Goal: Transaction & Acquisition: Book appointment/travel/reservation

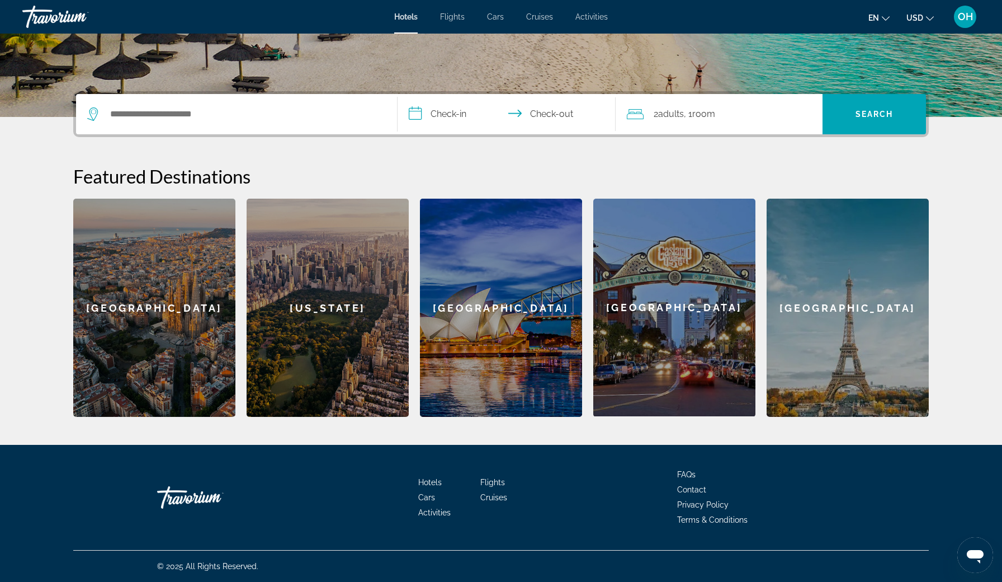
scroll to position [219, 0]
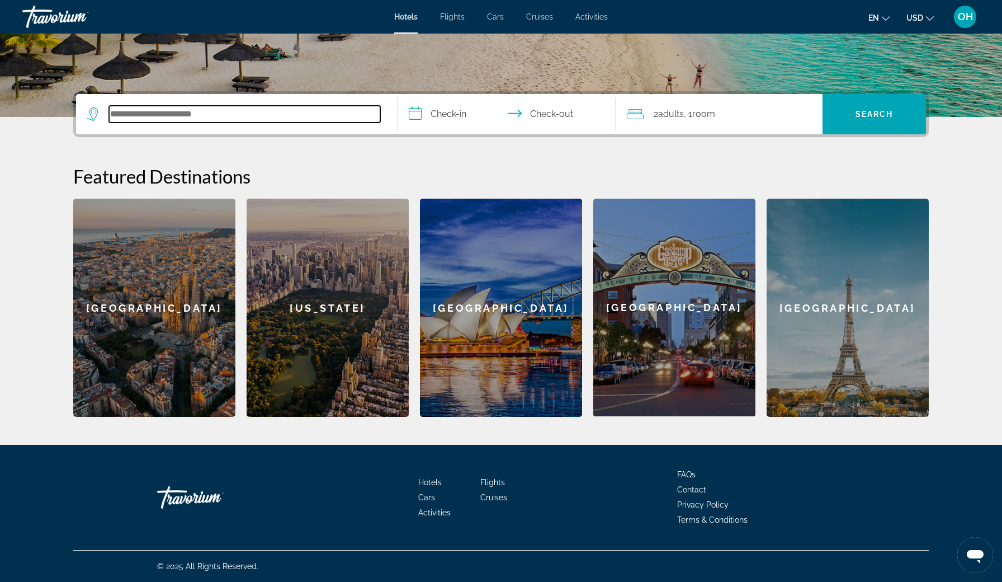
click at [217, 120] on input "Search hotel destination" at bounding box center [244, 114] width 271 height 17
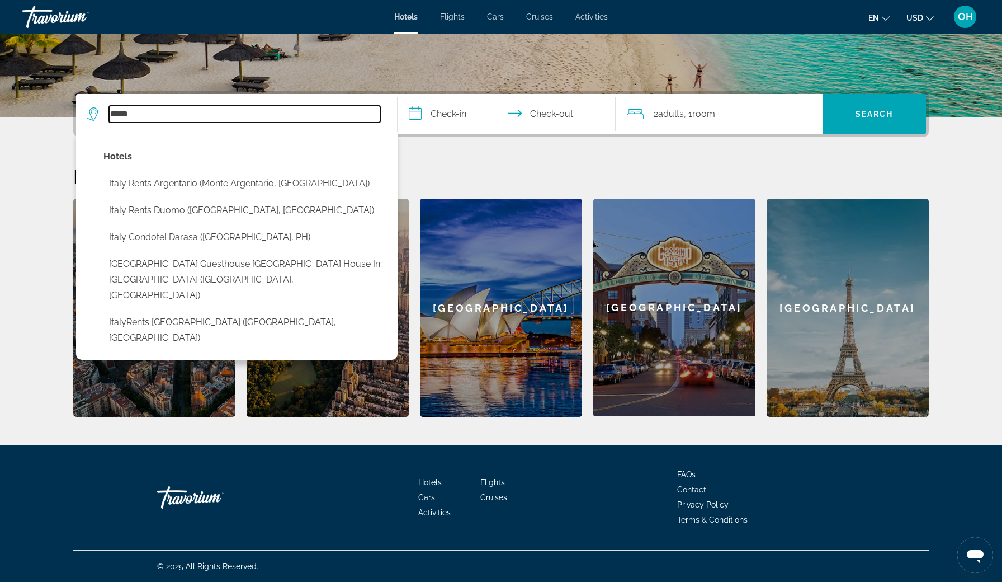
type input "*****"
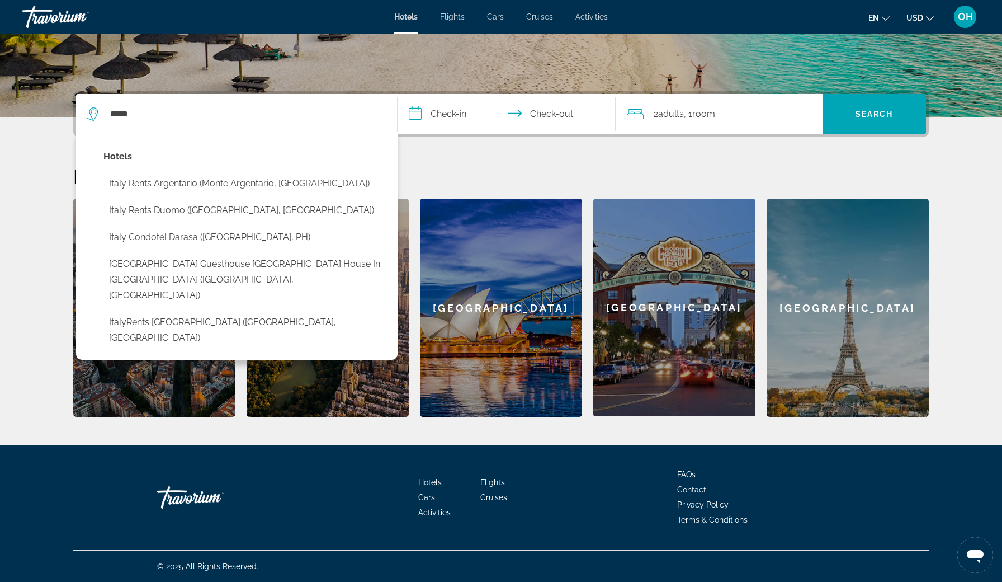
click at [452, 116] on input "**********" at bounding box center [509, 116] width 223 height 44
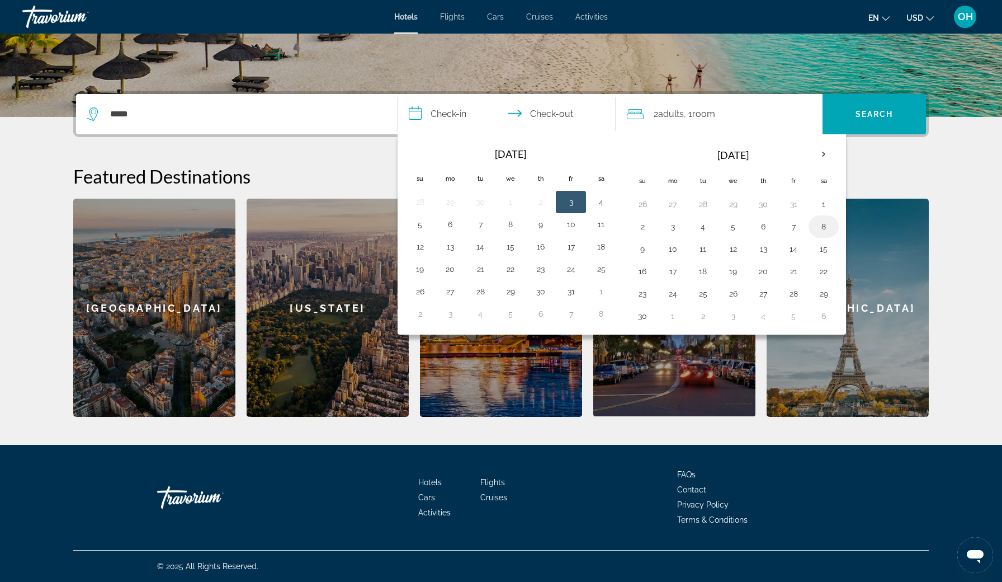
click at [823, 229] on button "8" at bounding box center [824, 227] width 18 height 16
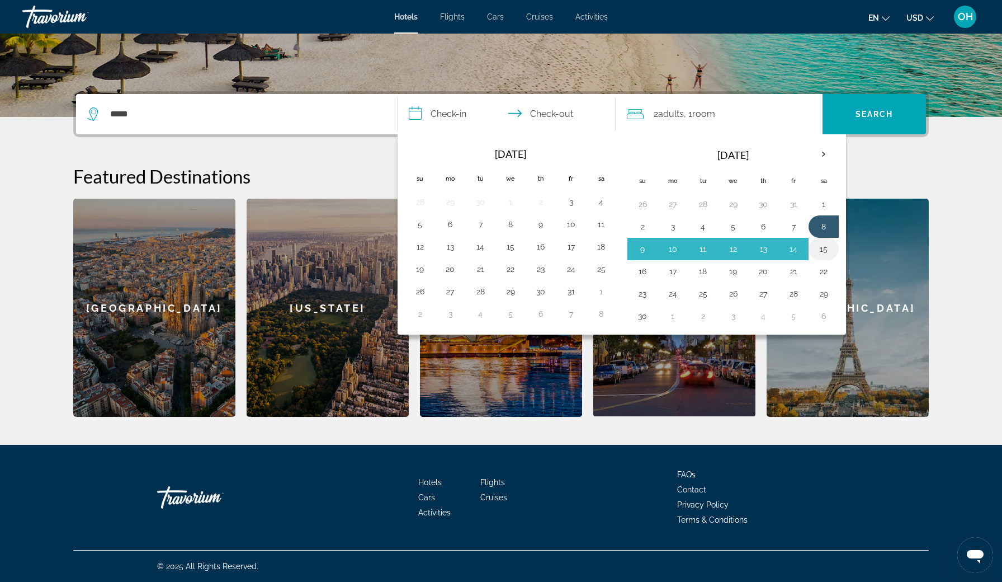
click at [828, 252] on button "15" at bounding box center [824, 249] width 18 height 16
type input "**********"
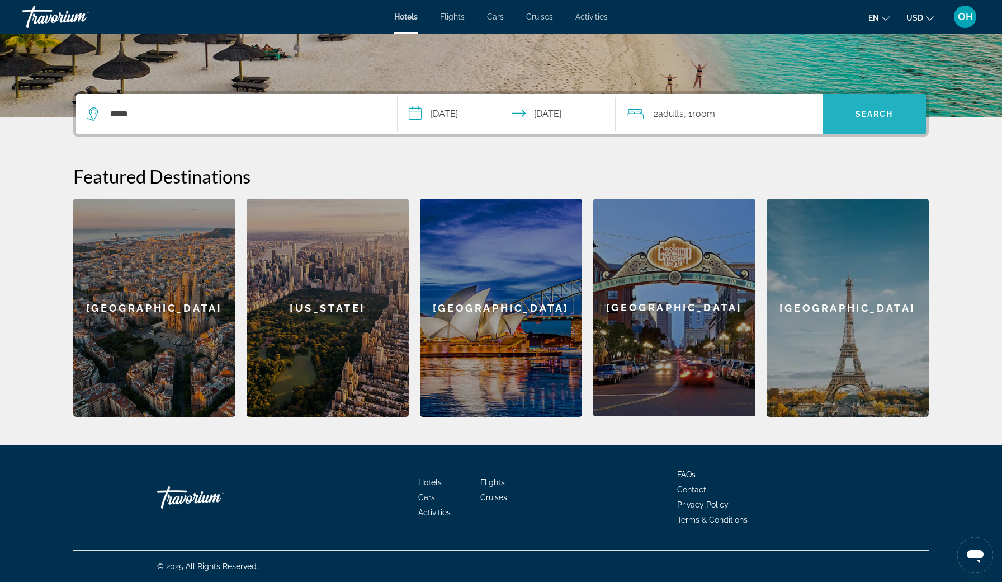
click at [873, 121] on span "Search" at bounding box center [874, 114] width 103 height 27
click at [866, 115] on span "Search" at bounding box center [875, 114] width 38 height 9
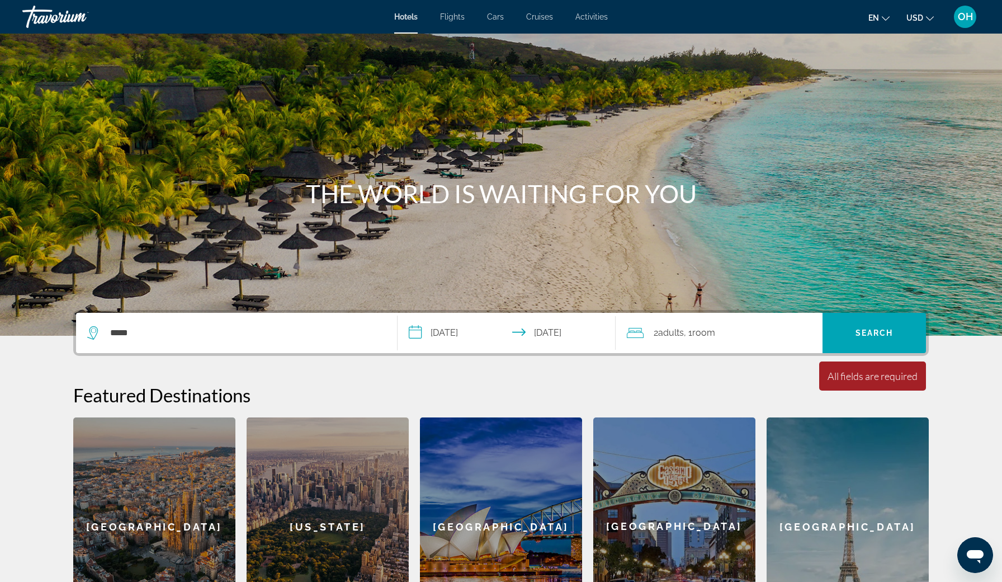
scroll to position [0, 0]
click at [879, 368] on div "Minimum length of stay is 1 day All fields are required Children ages are requi…" at bounding box center [872, 375] width 107 height 29
click at [731, 329] on div "2 Adult Adults , 1 Room rooms" at bounding box center [725, 333] width 196 height 16
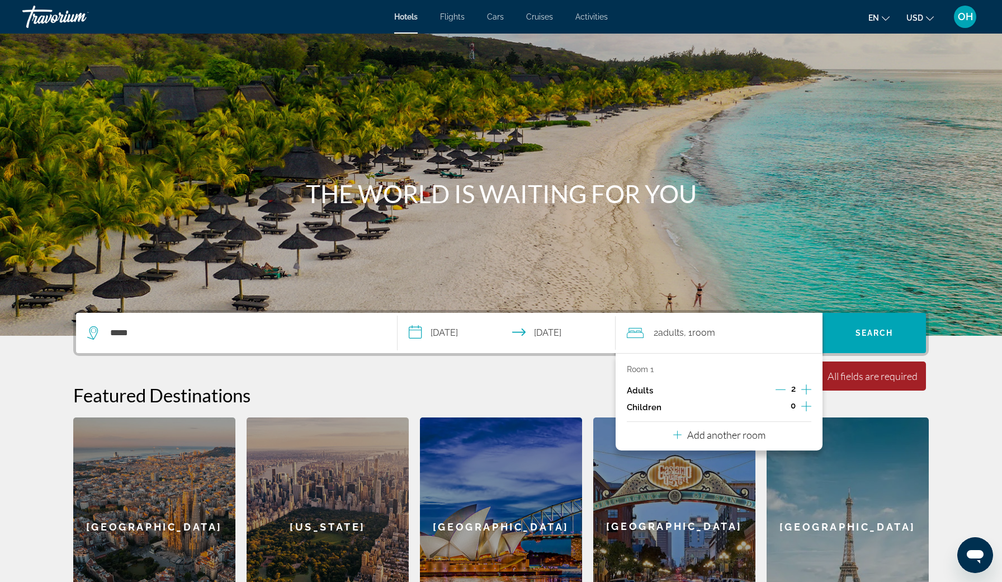
scroll to position [219, 0]
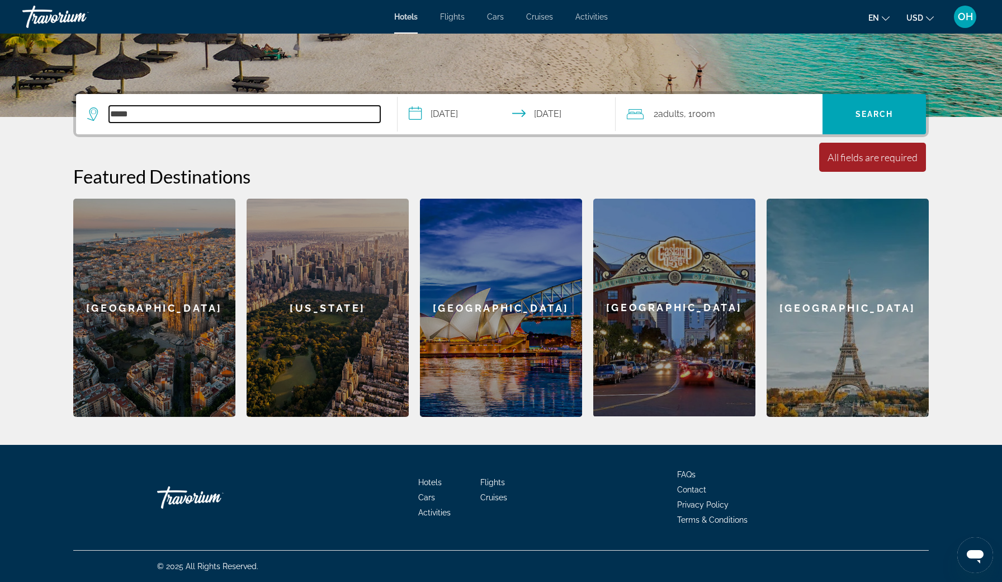
click at [278, 112] on input "*****" at bounding box center [244, 114] width 271 height 17
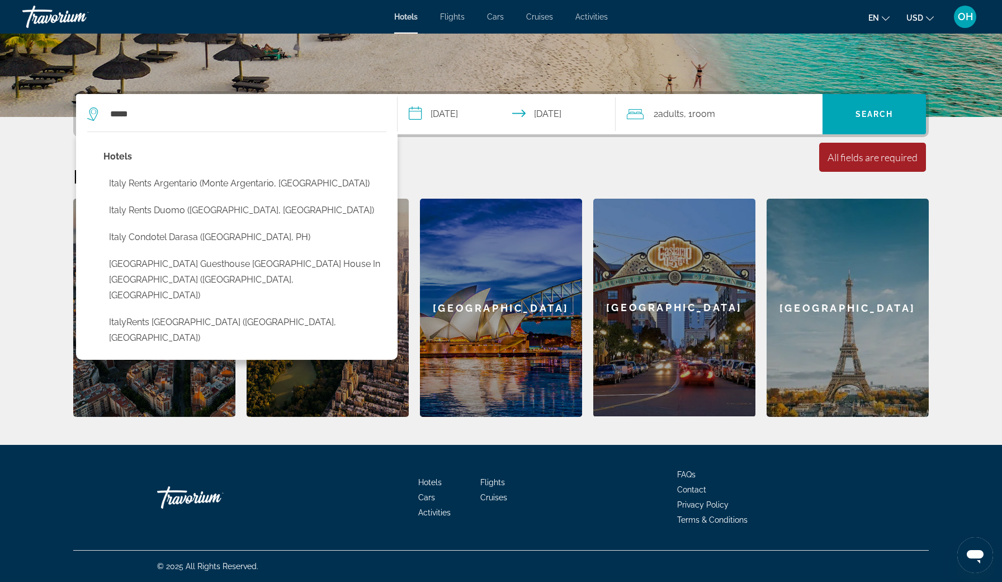
click at [121, 157] on p "Hotels" at bounding box center [244, 157] width 283 height 16
click at [839, 115] on span "Search" at bounding box center [874, 114] width 103 height 27
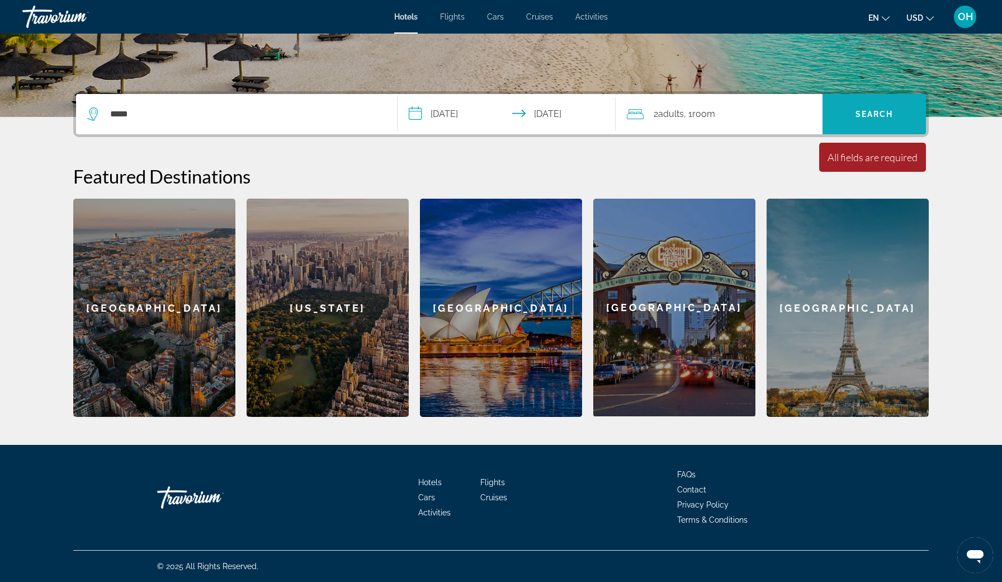
click at [839, 116] on span "Search" at bounding box center [874, 114] width 103 height 27
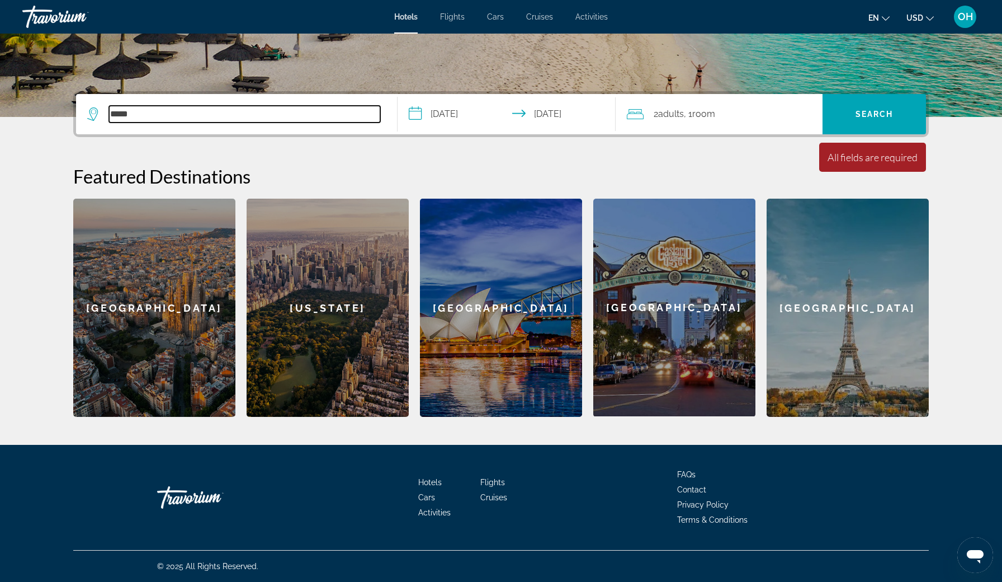
click at [328, 117] on input "*****" at bounding box center [244, 114] width 271 height 17
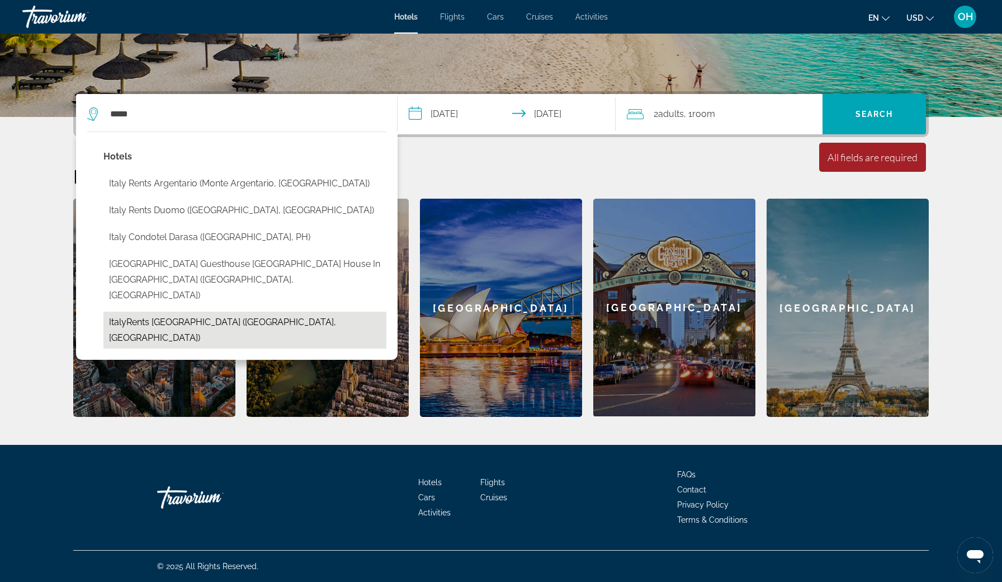
click at [167, 311] on button "ItalyRents [GEOGRAPHIC_DATA] ([GEOGRAPHIC_DATA], [GEOGRAPHIC_DATA])" at bounding box center [244, 329] width 283 height 37
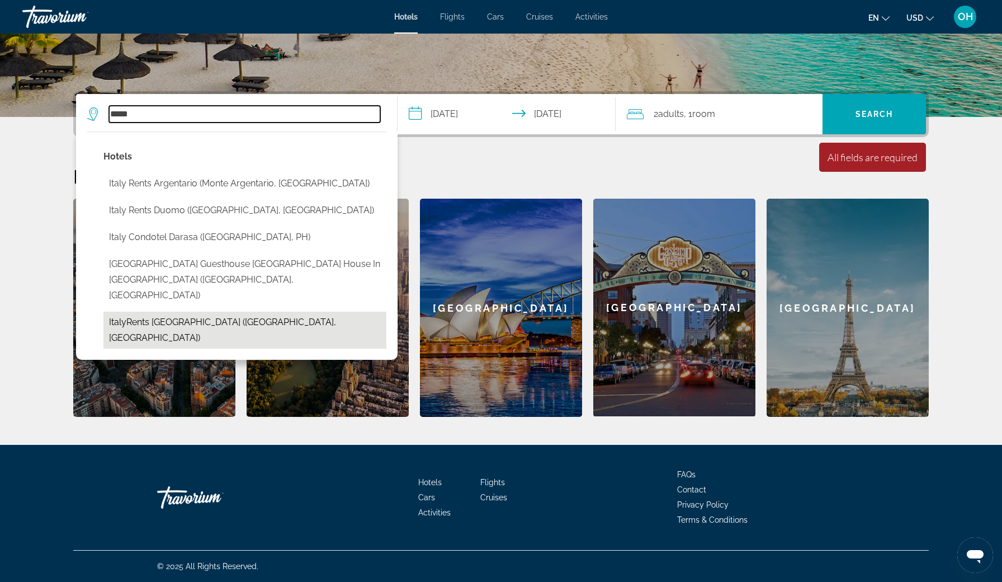
type input "**********"
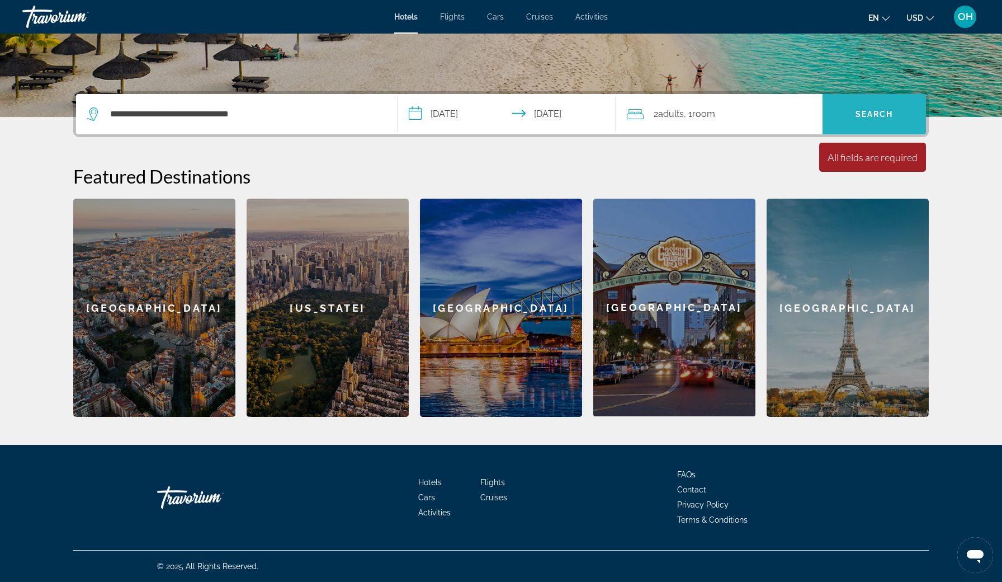
click at [891, 120] on span "Search" at bounding box center [874, 114] width 103 height 27
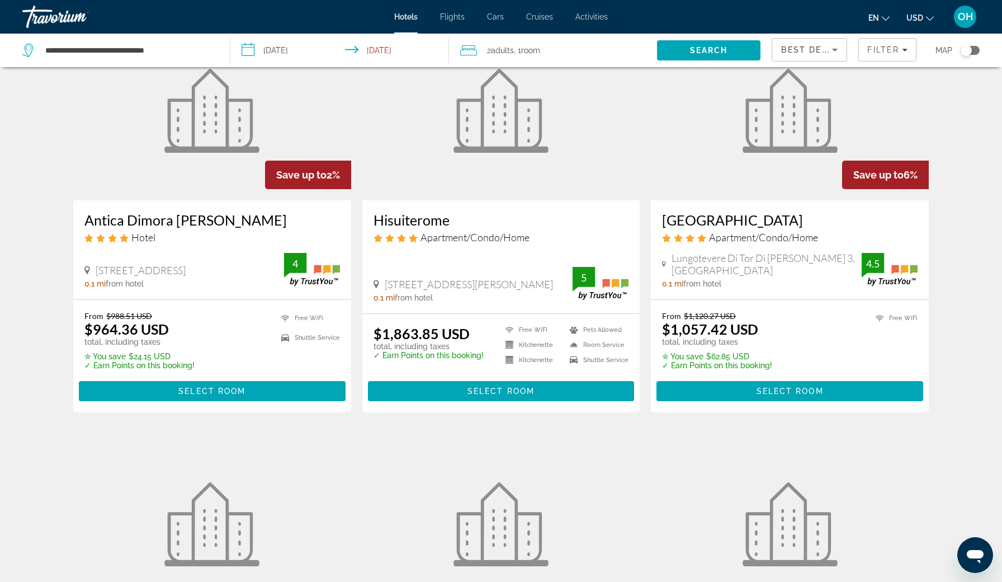
scroll to position [914, 0]
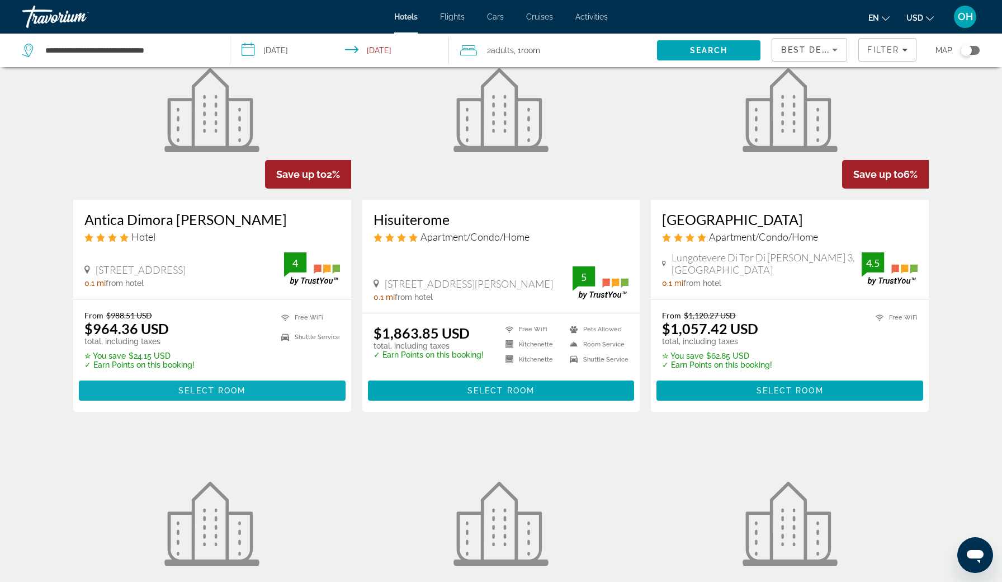
click at [213, 386] on span "Select Room" at bounding box center [211, 390] width 67 height 9
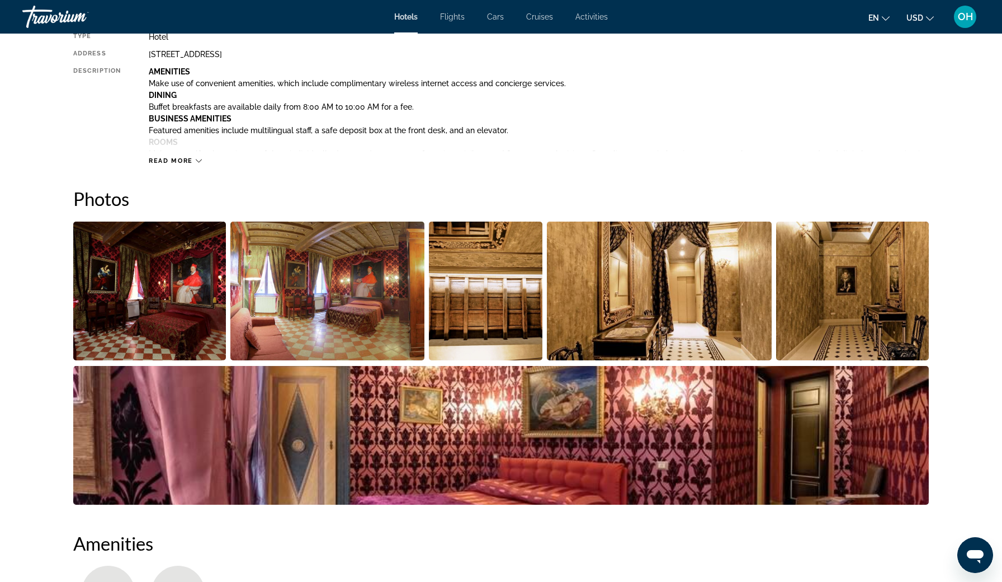
scroll to position [314, 0]
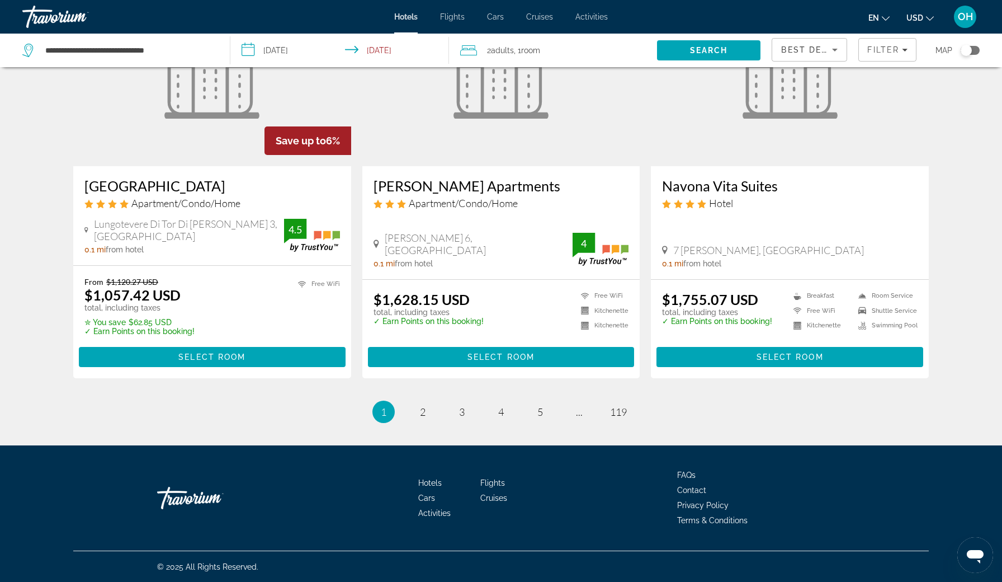
scroll to position [1358, 0]
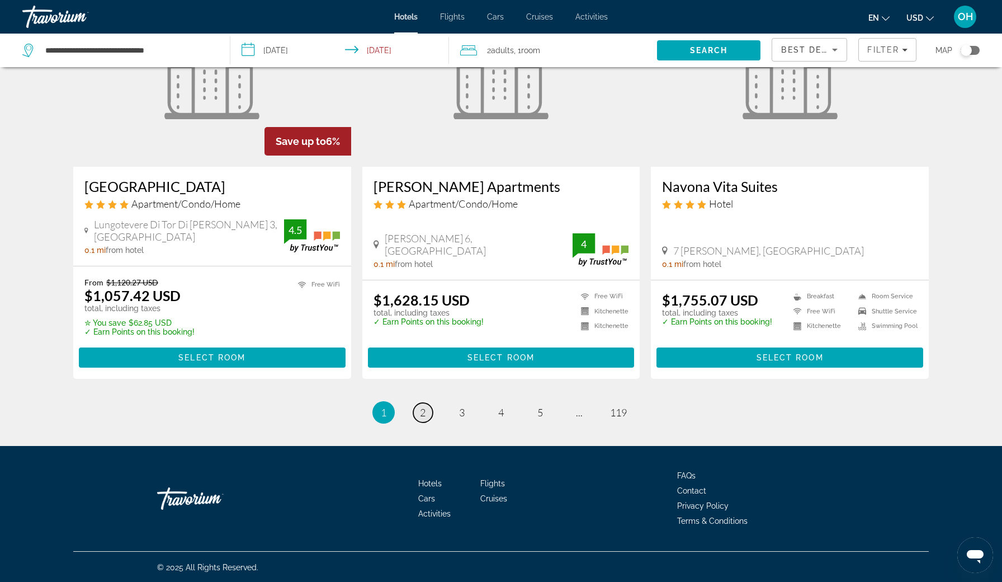
click at [419, 410] on link "page 2" at bounding box center [423, 413] width 20 height 20
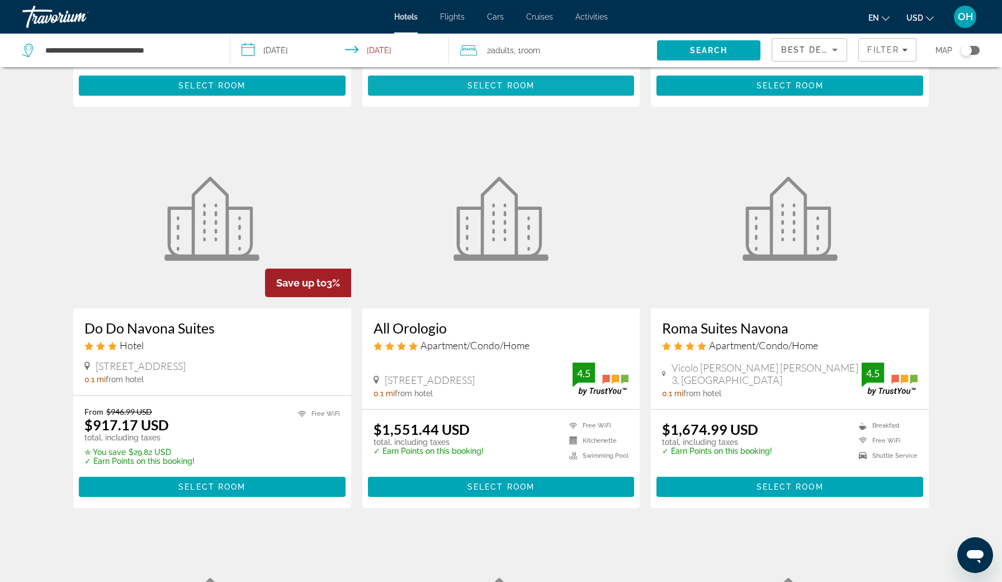
scroll to position [397, 0]
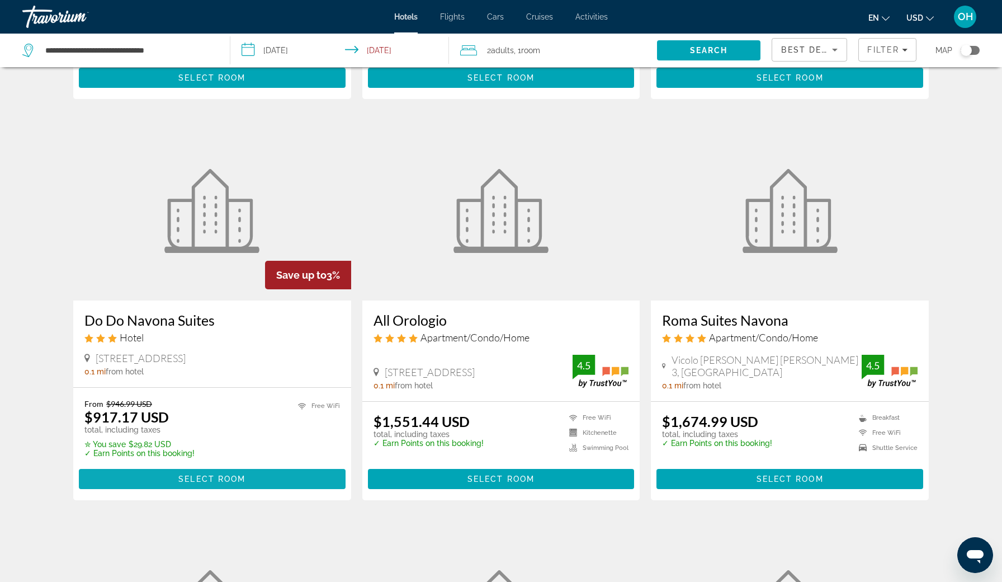
click at [207, 479] on span "Select Room" at bounding box center [211, 478] width 67 height 9
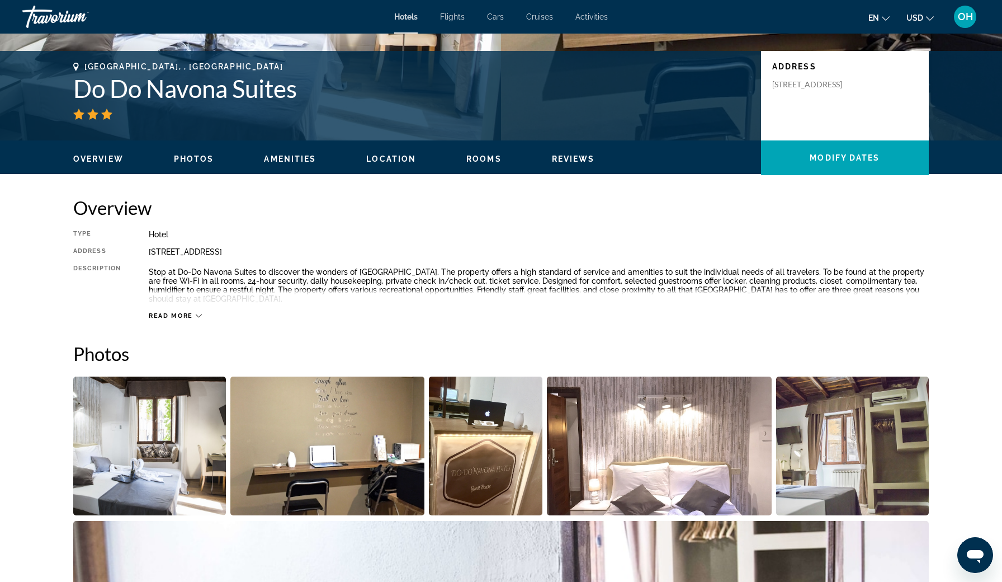
scroll to position [227, 0]
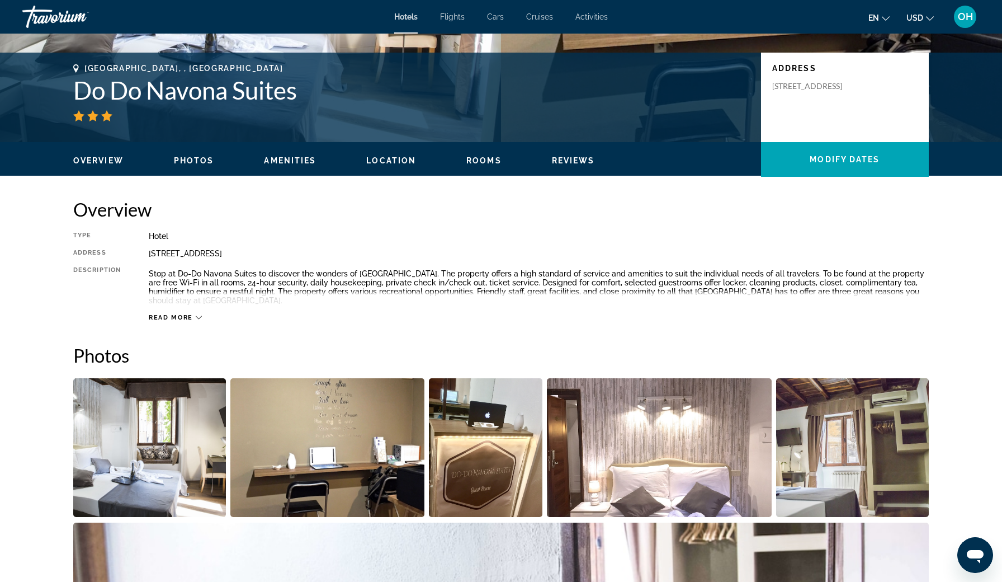
click at [185, 314] on span "Read more" at bounding box center [171, 317] width 44 height 7
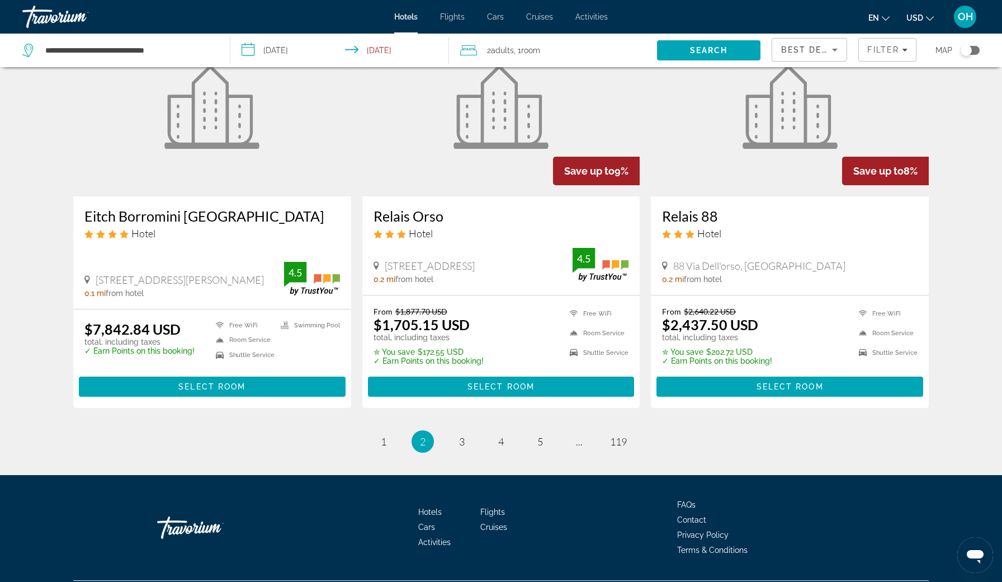
scroll to position [1307, 0]
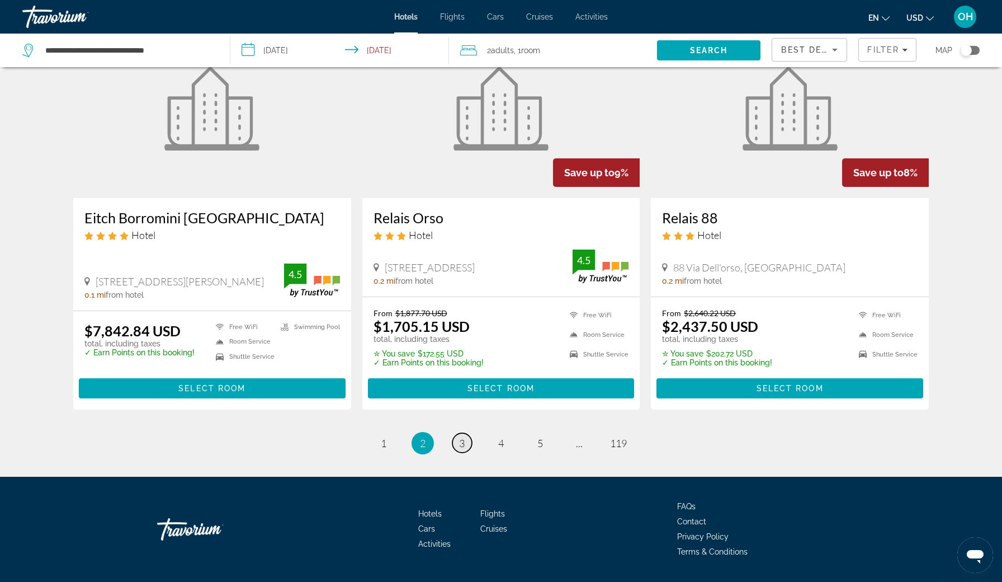
click at [456, 444] on link "page 3" at bounding box center [462, 443] width 20 height 20
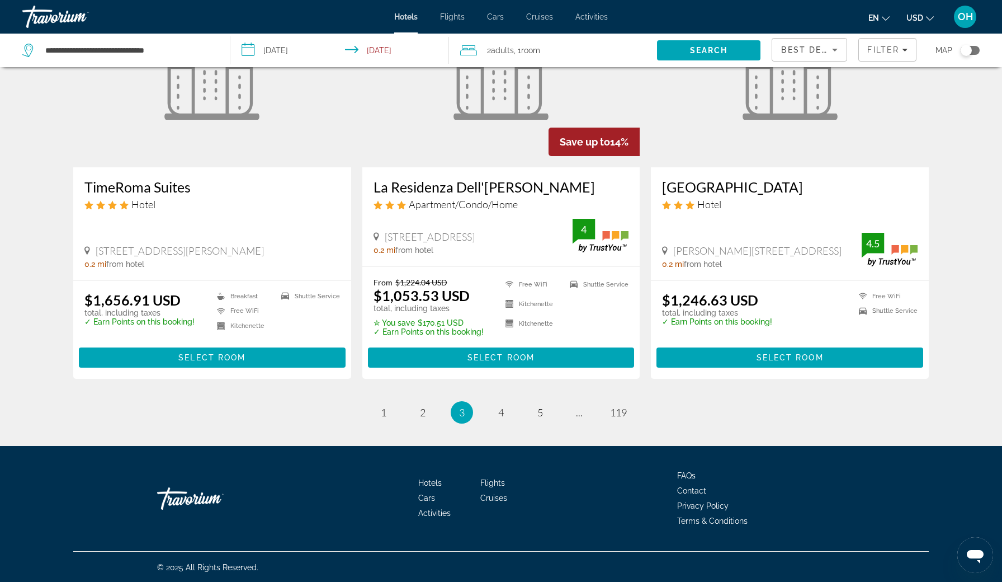
scroll to position [1355, 0]
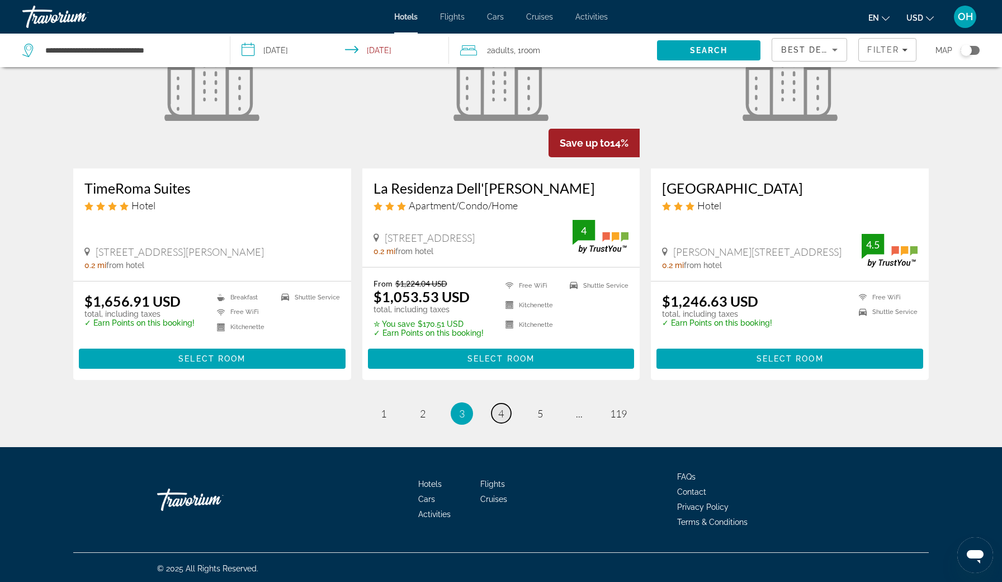
click at [501, 412] on span "4" at bounding box center [501, 413] width 6 height 12
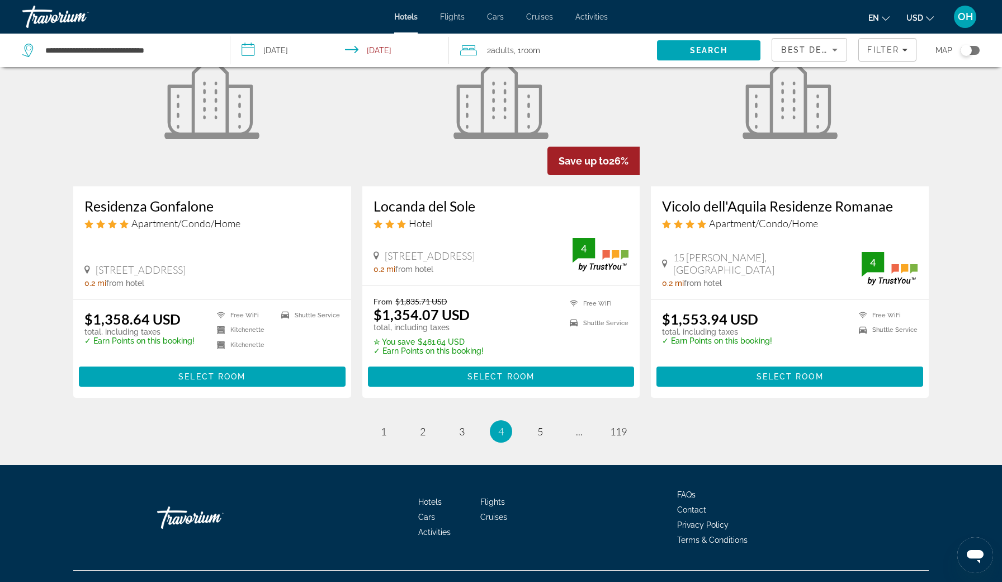
scroll to position [1363, 0]
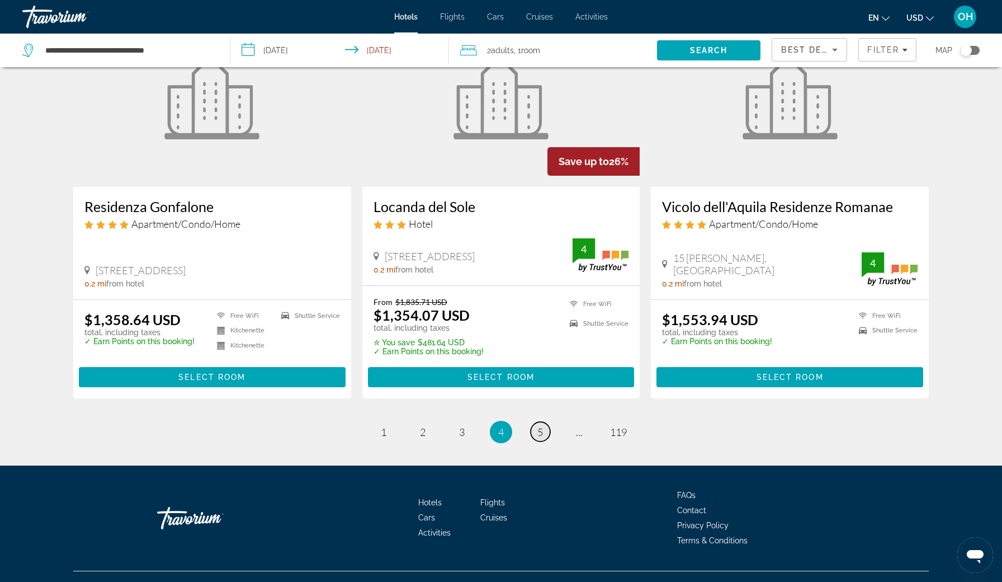
click at [534, 422] on link "page 5" at bounding box center [541, 432] width 20 height 20
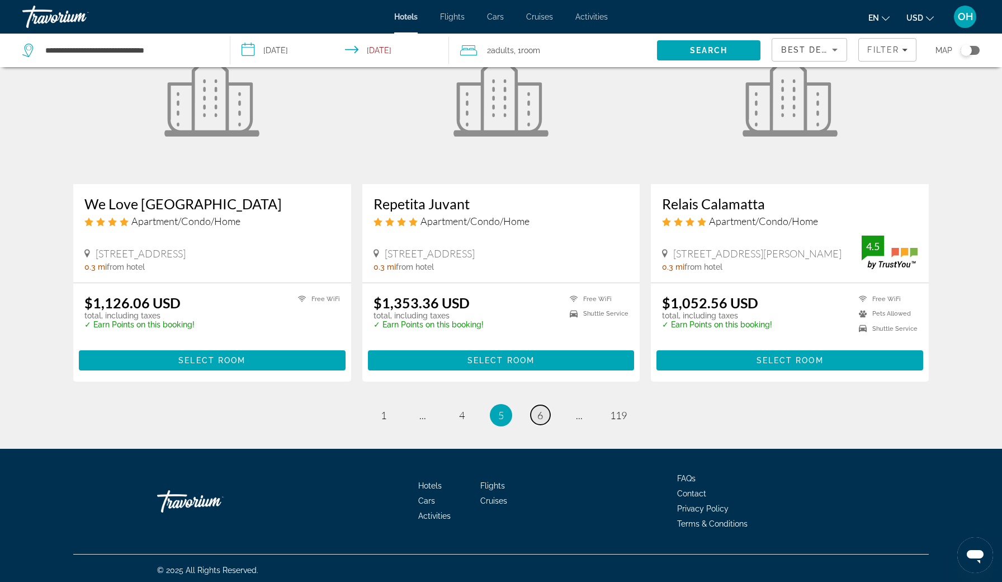
scroll to position [1338, 0]
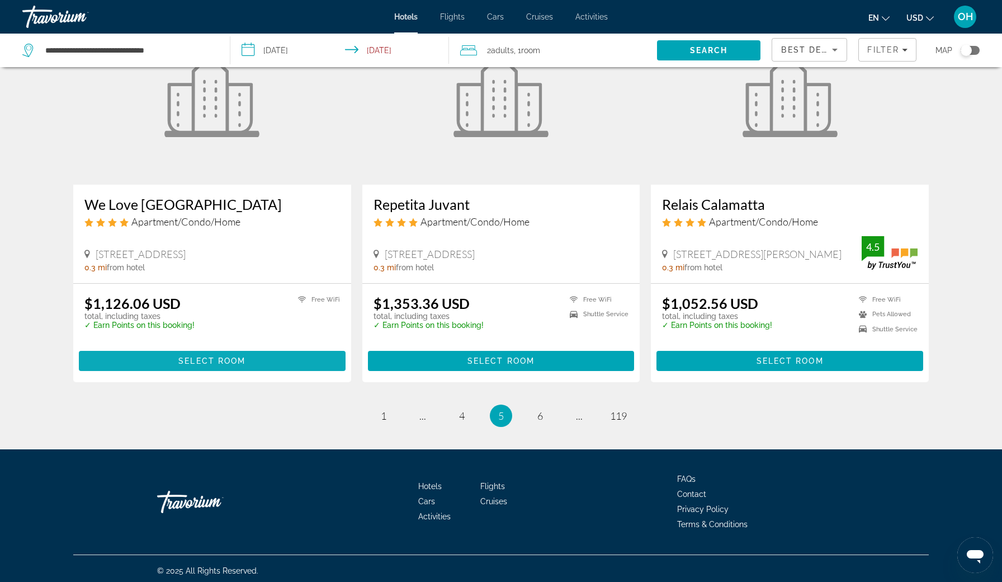
click at [230, 358] on span "Select Room" at bounding box center [211, 360] width 67 height 9
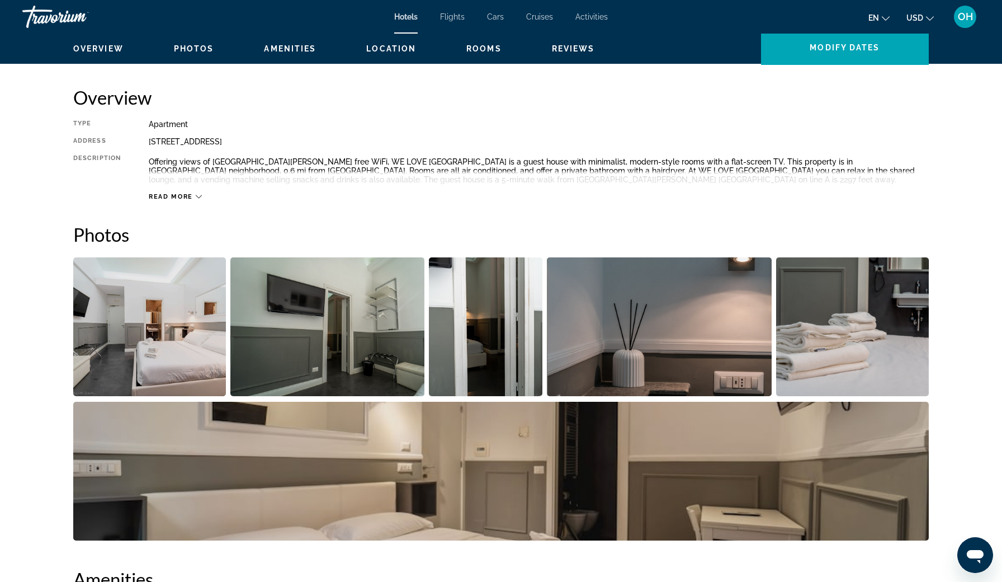
scroll to position [336, 0]
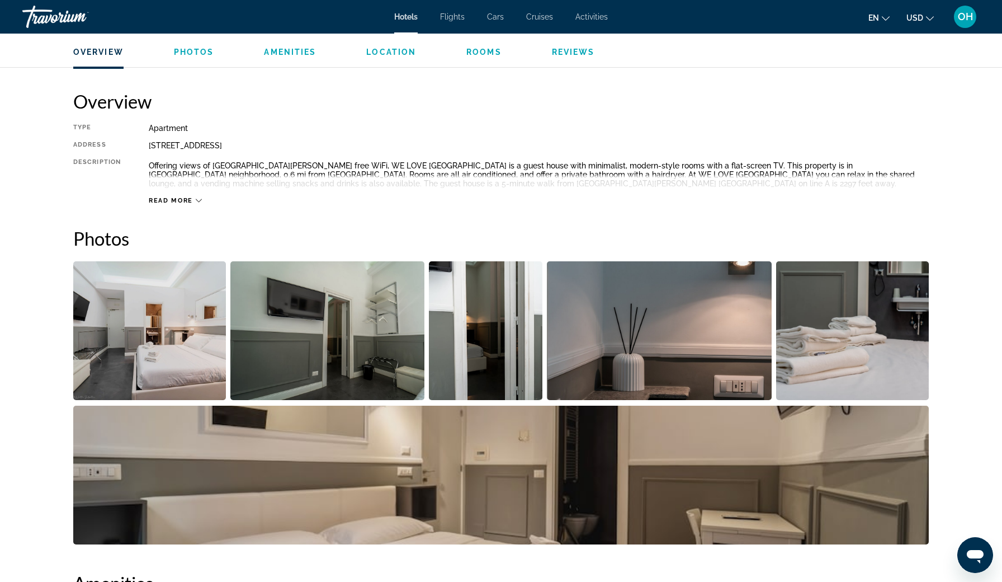
click at [186, 201] on span "Read more" at bounding box center [171, 200] width 44 height 7
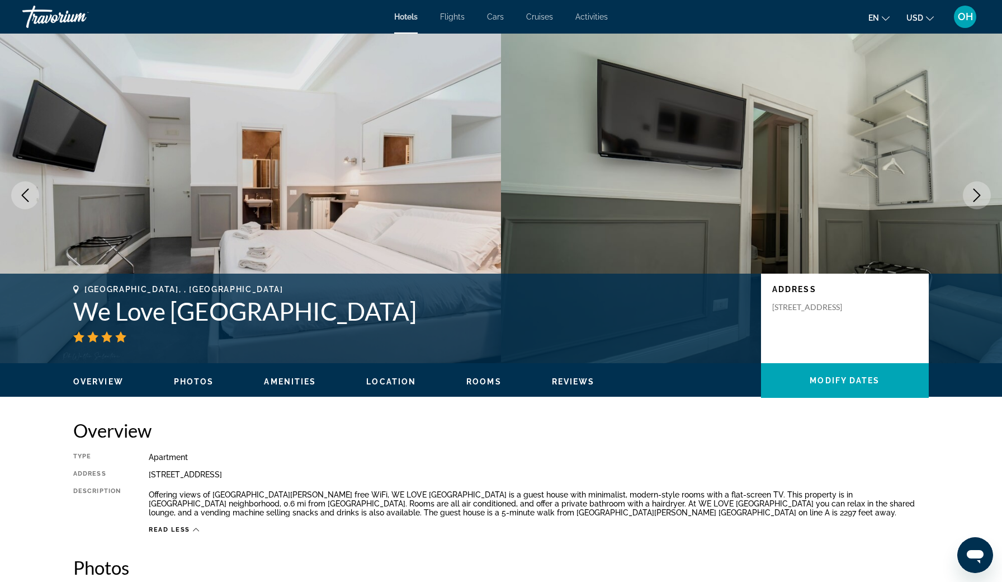
scroll to position [0, 0]
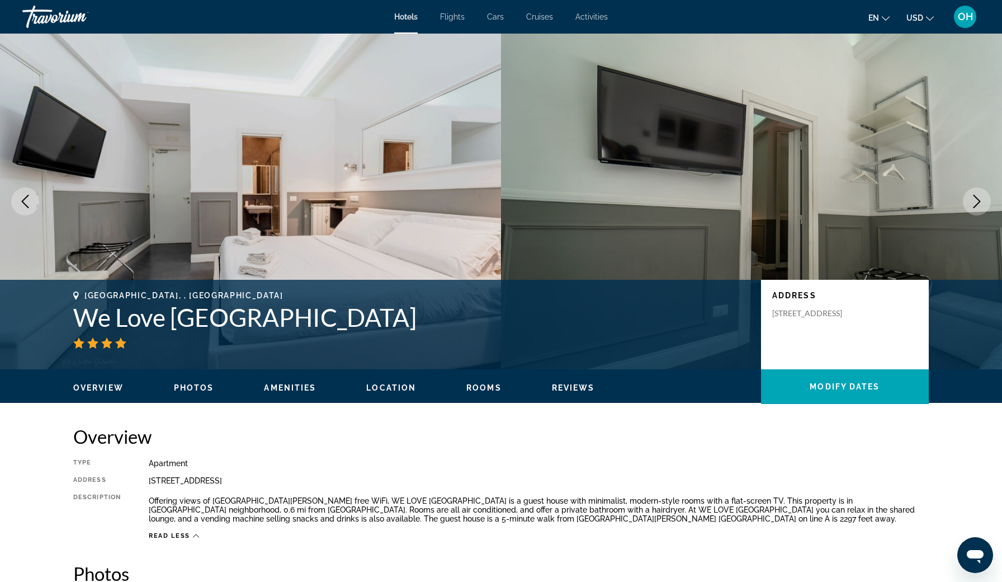
click at [979, 201] on icon "Next image" at bounding box center [977, 201] width 7 height 13
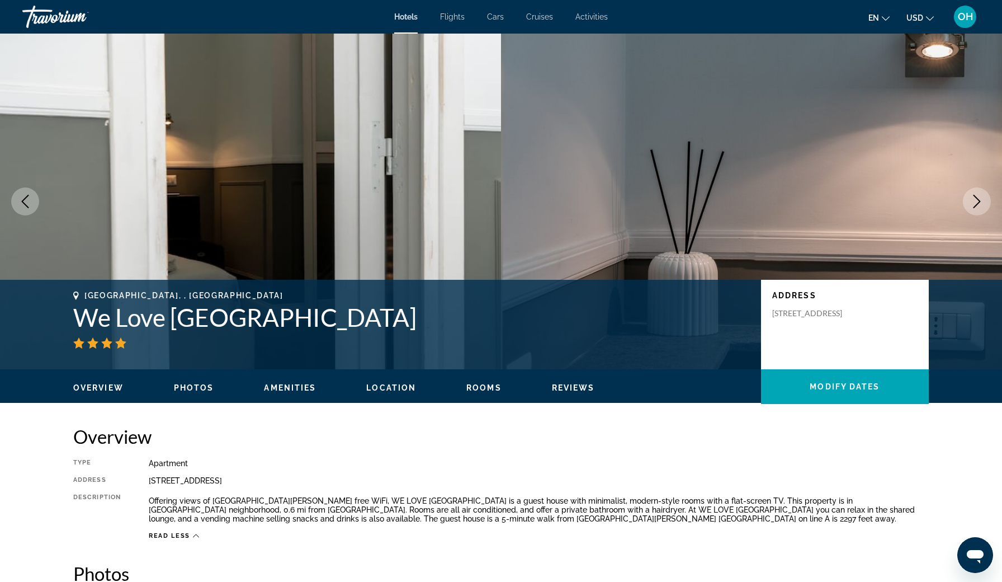
click at [978, 206] on icon "Next image" at bounding box center [976, 201] width 13 height 13
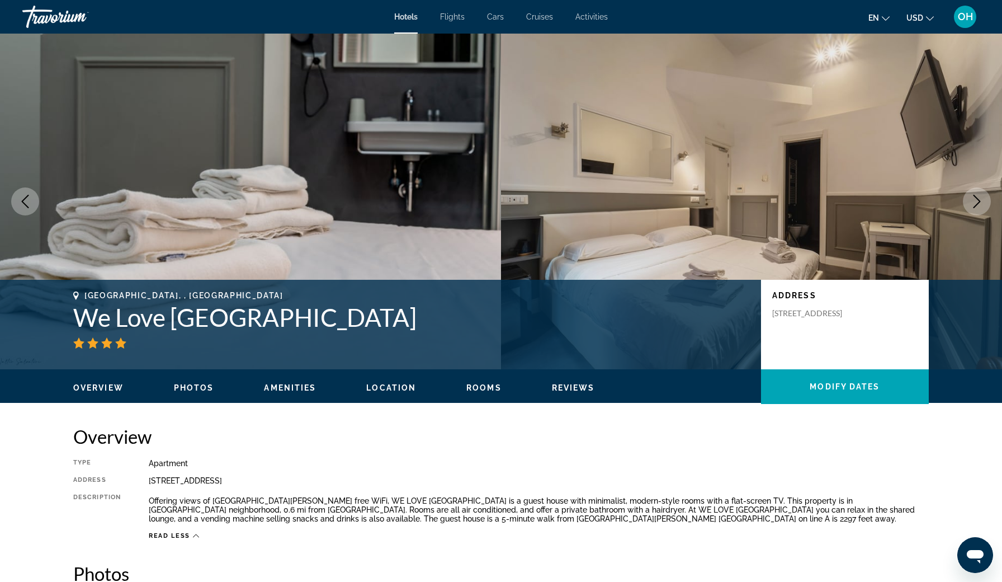
click at [978, 206] on icon "Next image" at bounding box center [976, 201] width 13 height 13
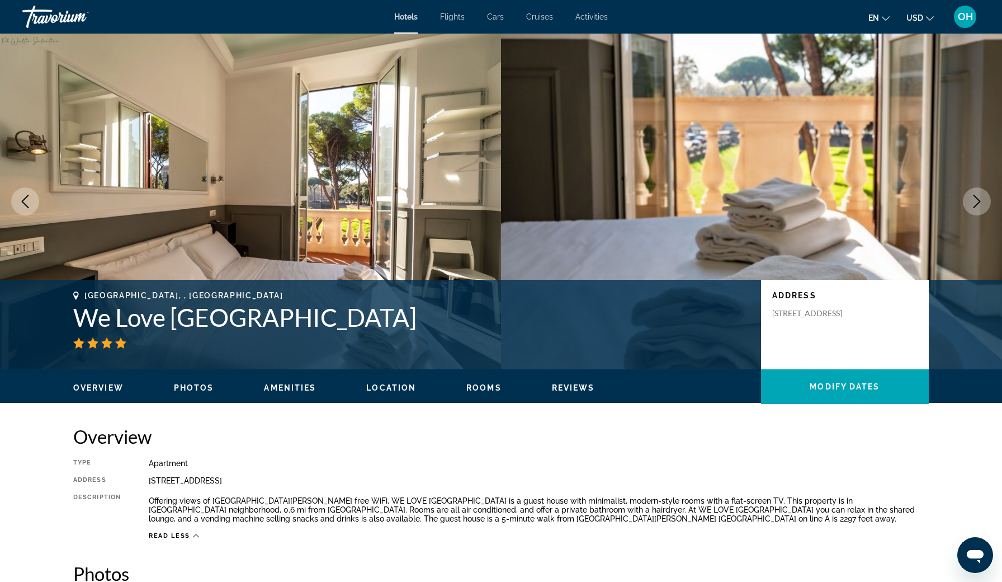
click at [978, 206] on icon "Next image" at bounding box center [976, 201] width 13 height 13
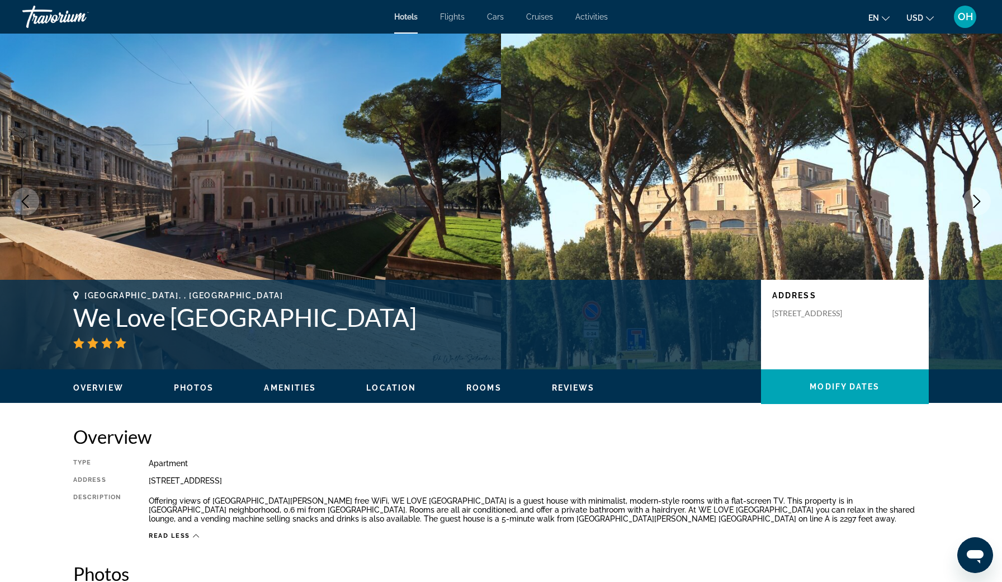
click at [978, 206] on icon "Next image" at bounding box center [976, 201] width 13 height 13
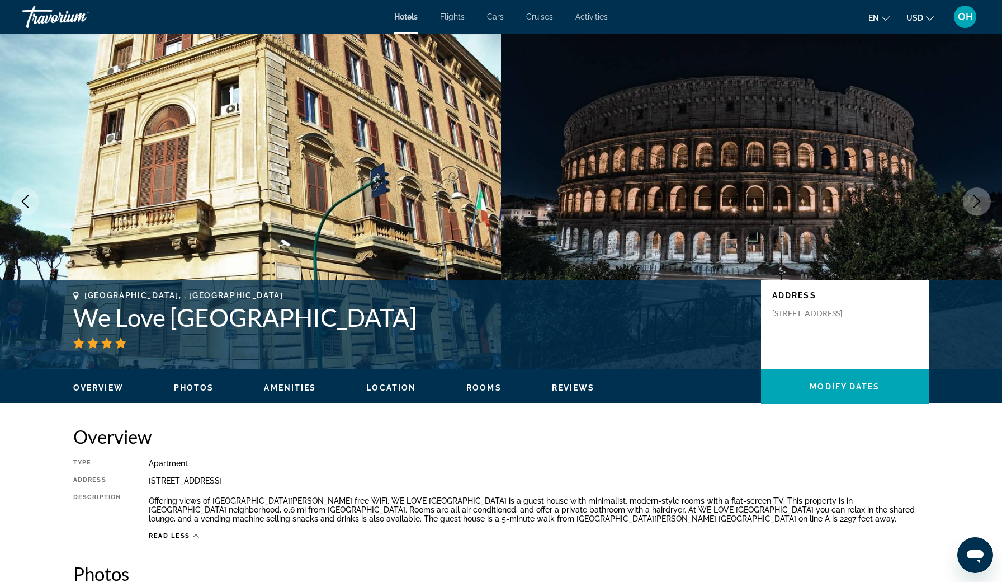
click at [978, 207] on icon "Next image" at bounding box center [976, 201] width 13 height 13
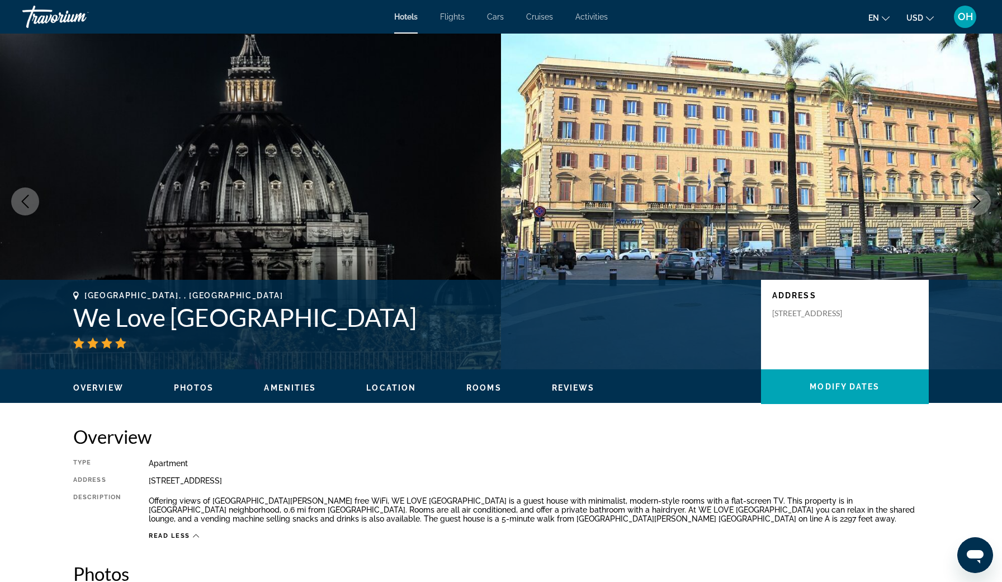
click at [978, 209] on button "Next image" at bounding box center [977, 201] width 28 height 28
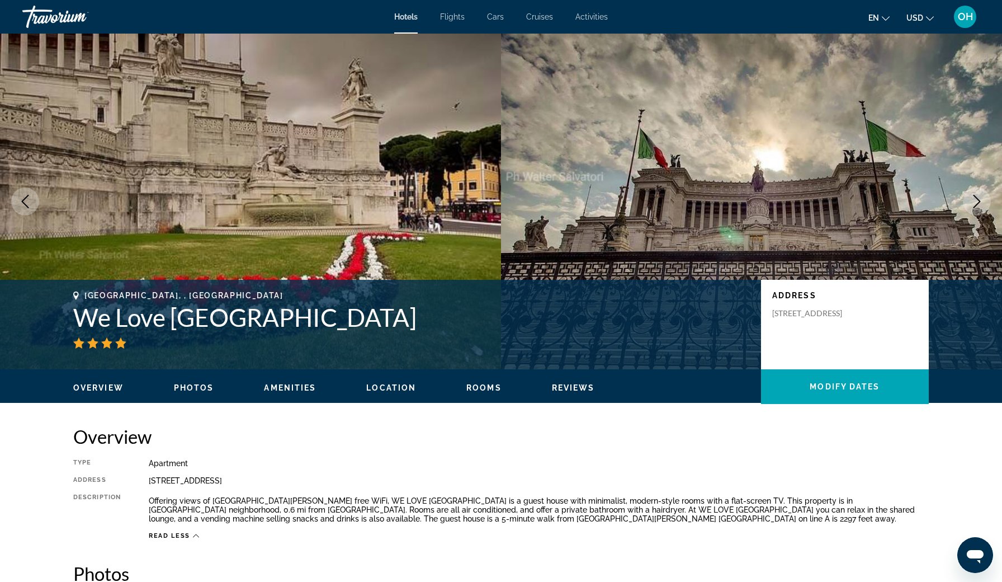
click at [978, 209] on button "Next image" at bounding box center [977, 201] width 28 height 28
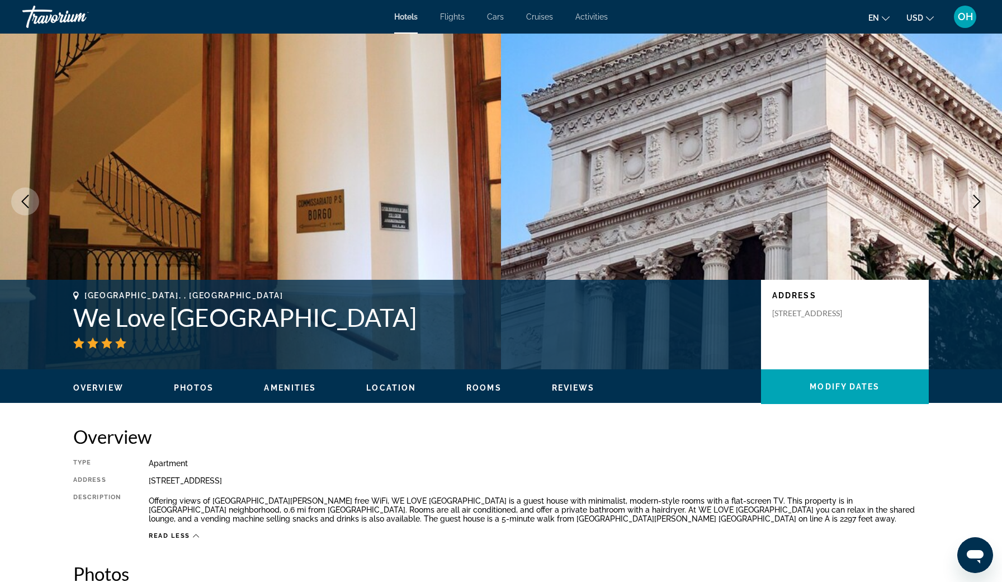
click at [978, 209] on button "Next image" at bounding box center [977, 201] width 28 height 28
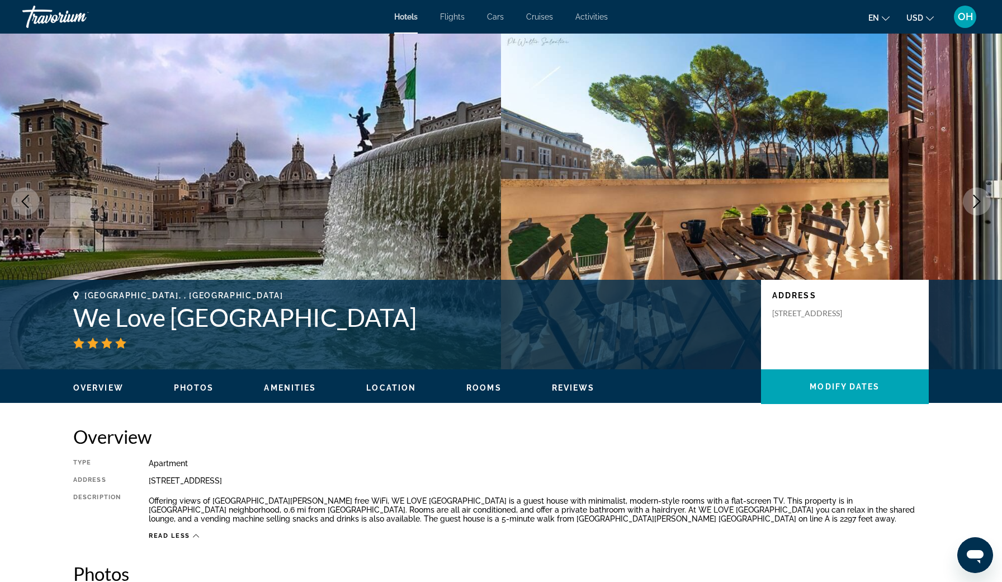
click at [978, 209] on button "Next image" at bounding box center [977, 201] width 28 height 28
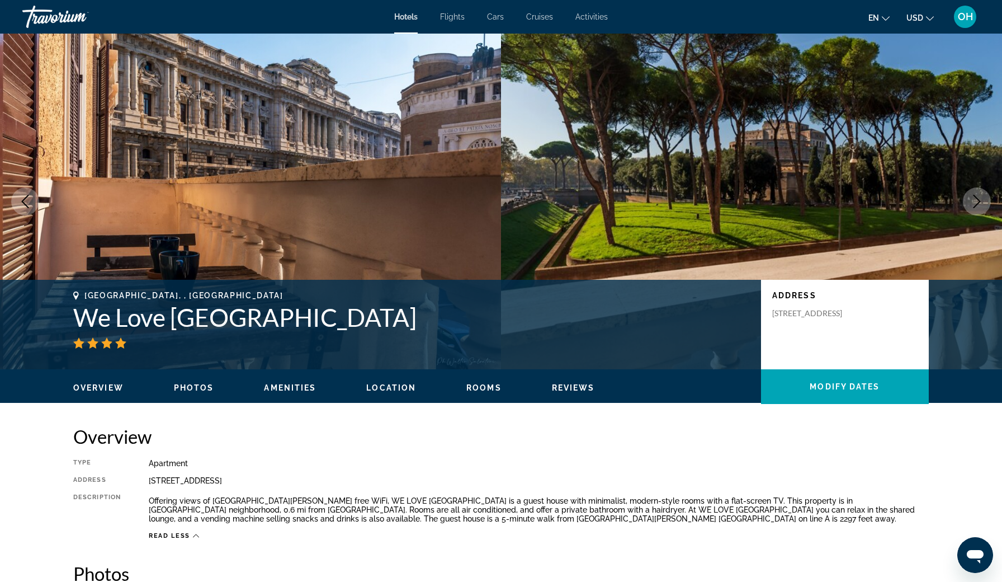
click at [21, 207] on icon "Previous image" at bounding box center [24, 201] width 13 height 13
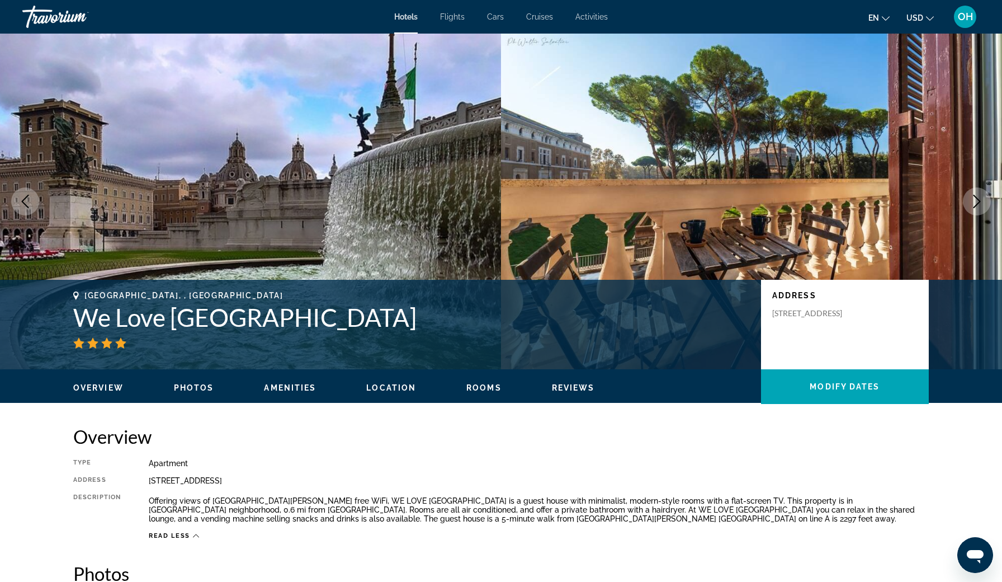
click at [980, 195] on icon "Next image" at bounding box center [976, 201] width 13 height 13
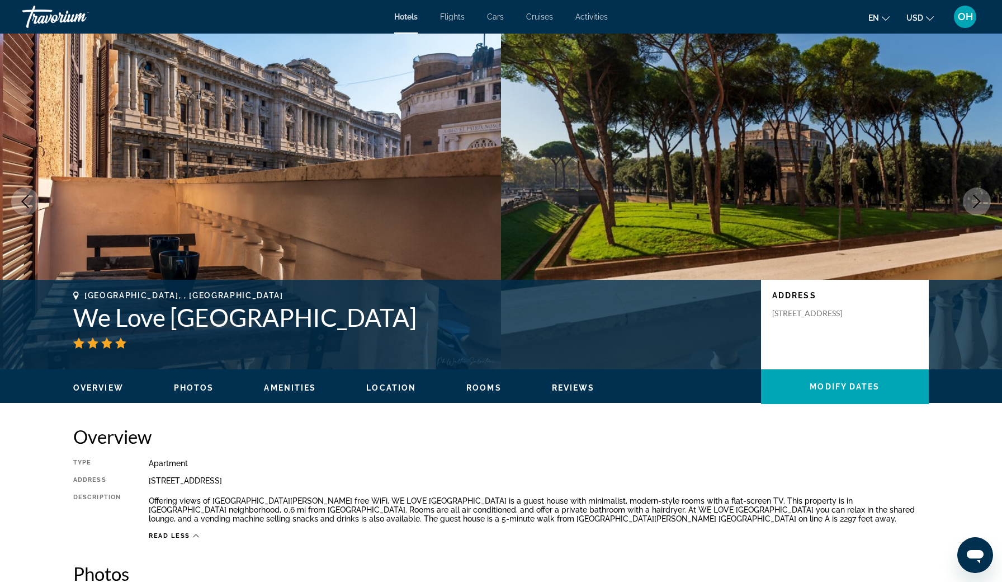
click at [979, 200] on icon "Next image" at bounding box center [977, 201] width 7 height 13
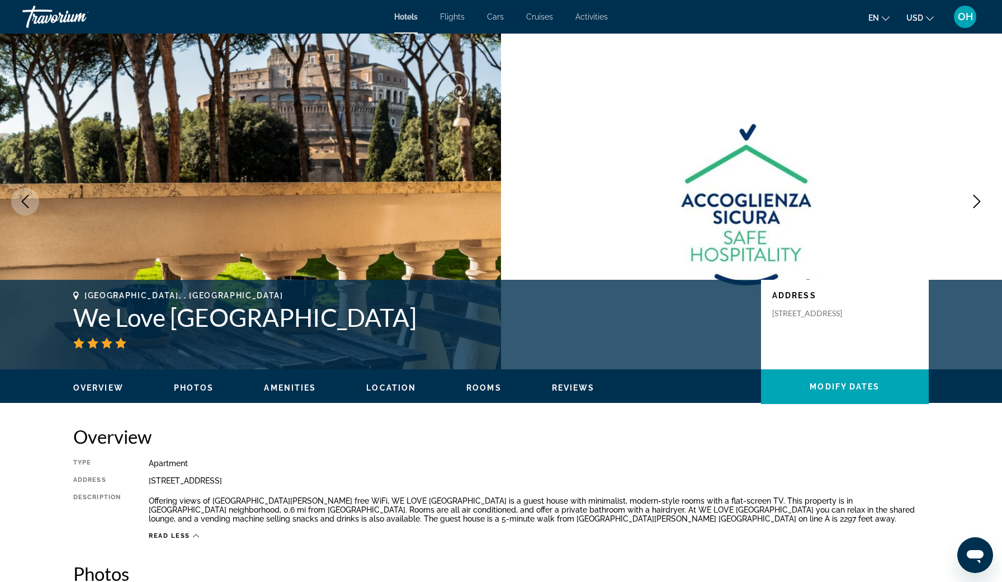
click at [979, 200] on icon "Next image" at bounding box center [977, 201] width 7 height 13
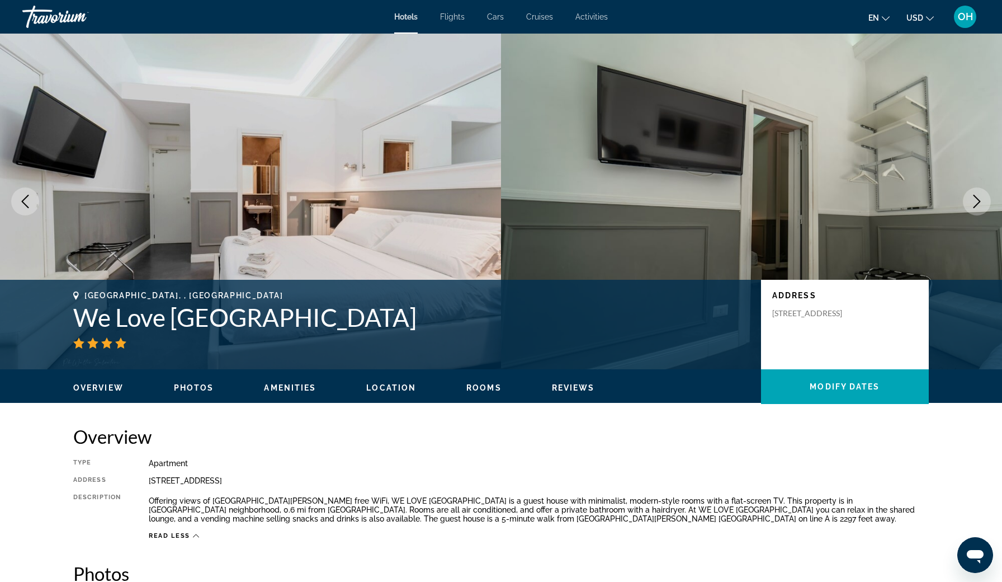
click at [971, 204] on icon "Next image" at bounding box center [976, 201] width 13 height 13
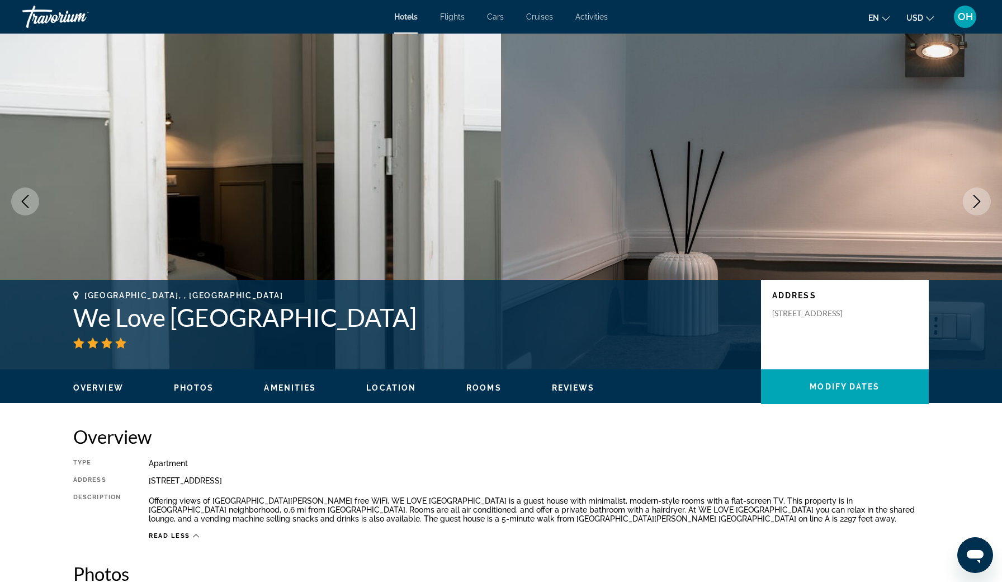
click at [971, 204] on icon "Next image" at bounding box center [976, 201] width 13 height 13
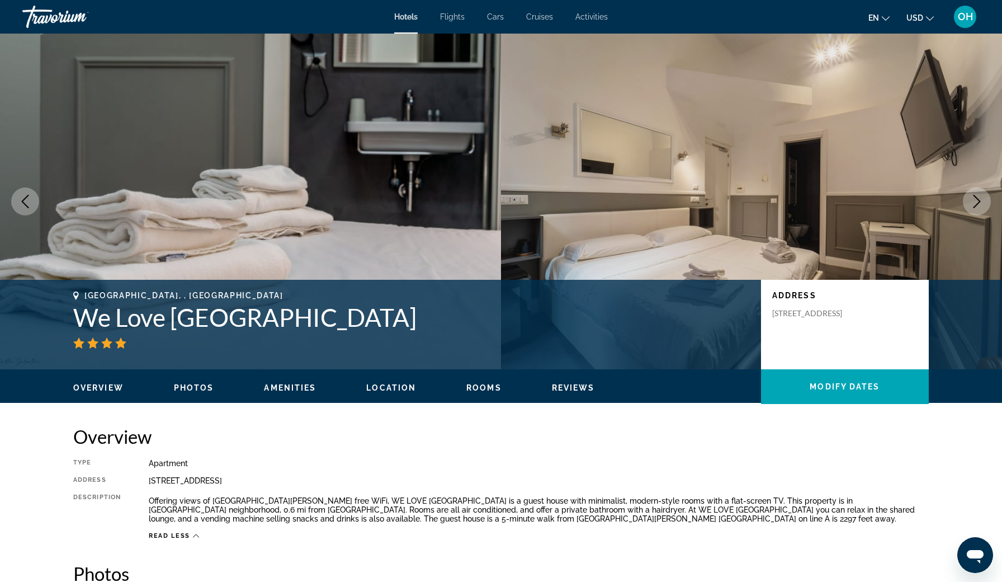
click at [47, 21] on div "Travorium" at bounding box center [78, 16] width 112 height 29
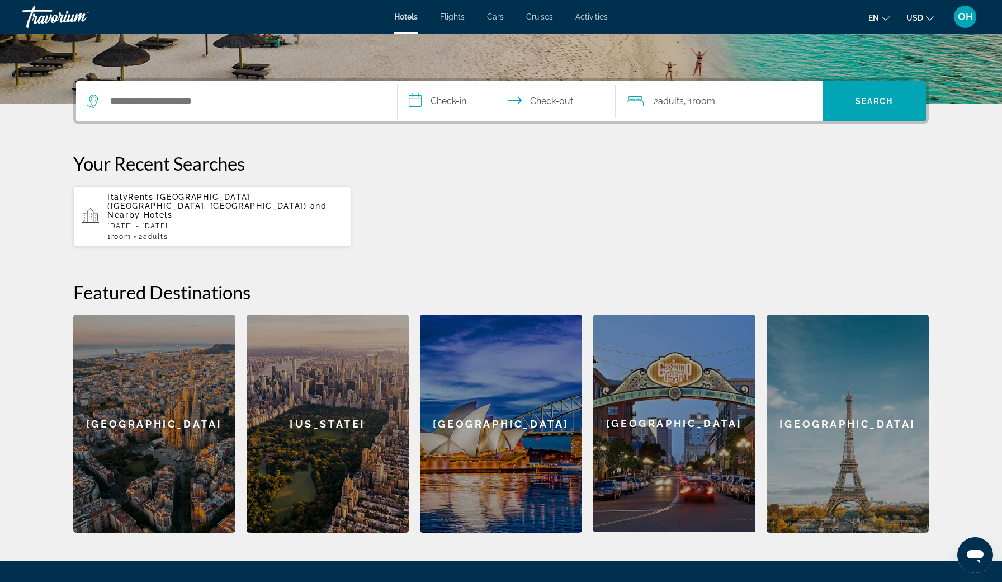
scroll to position [115, 0]
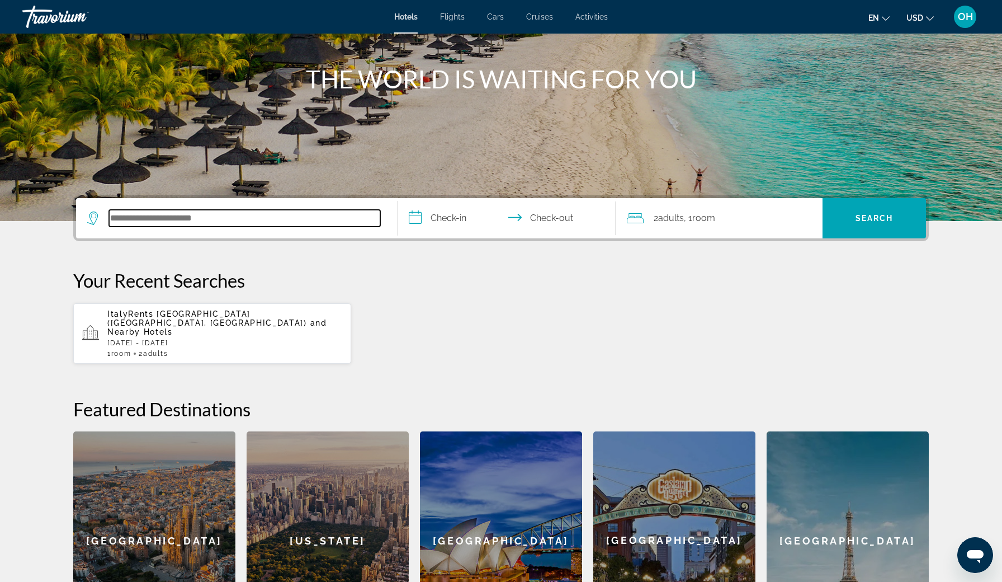
click at [174, 218] on input "Search hotel destination" at bounding box center [244, 218] width 271 height 17
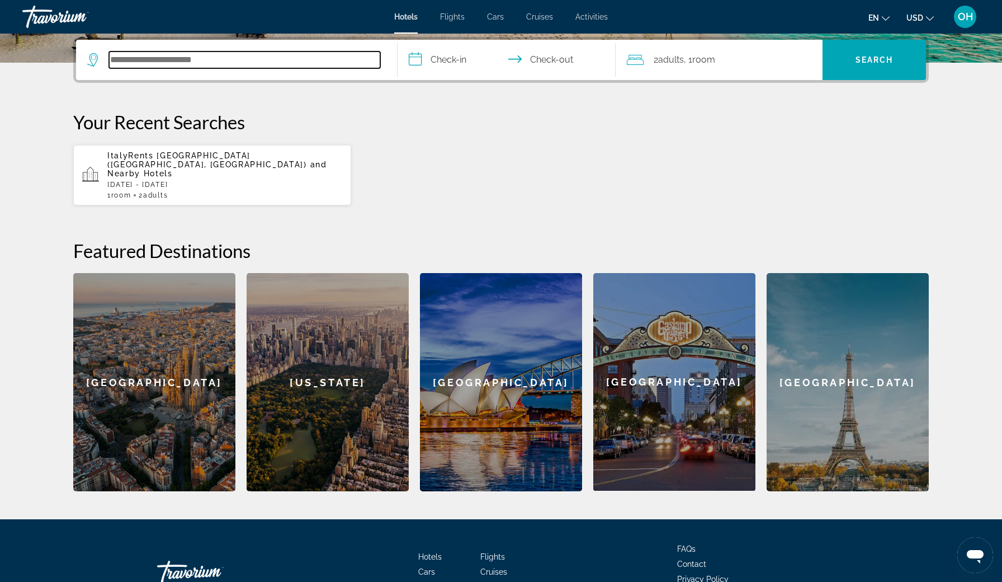
scroll to position [273, 0]
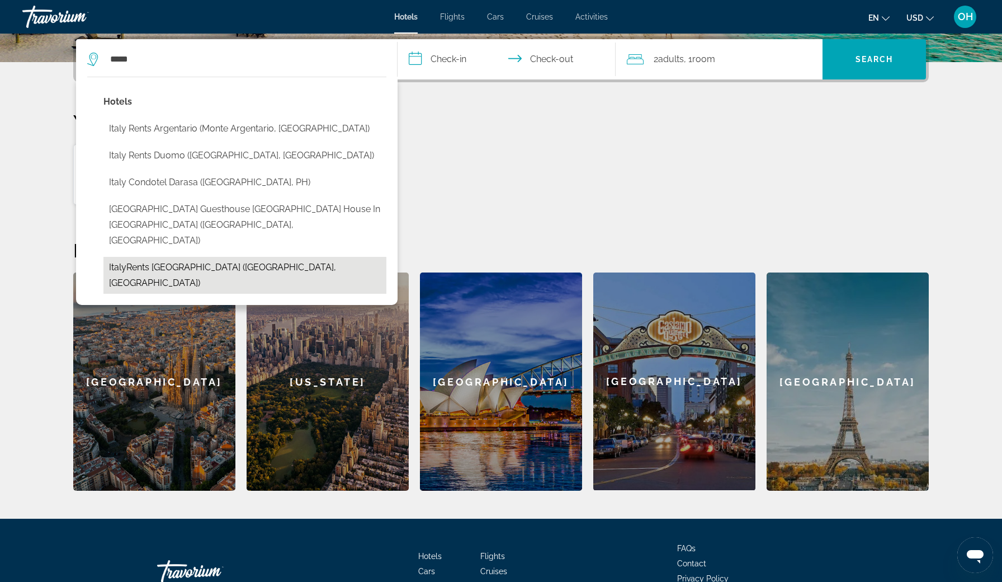
click at [199, 257] on button "ItalyRents [GEOGRAPHIC_DATA] ([GEOGRAPHIC_DATA], [GEOGRAPHIC_DATA])" at bounding box center [244, 275] width 283 height 37
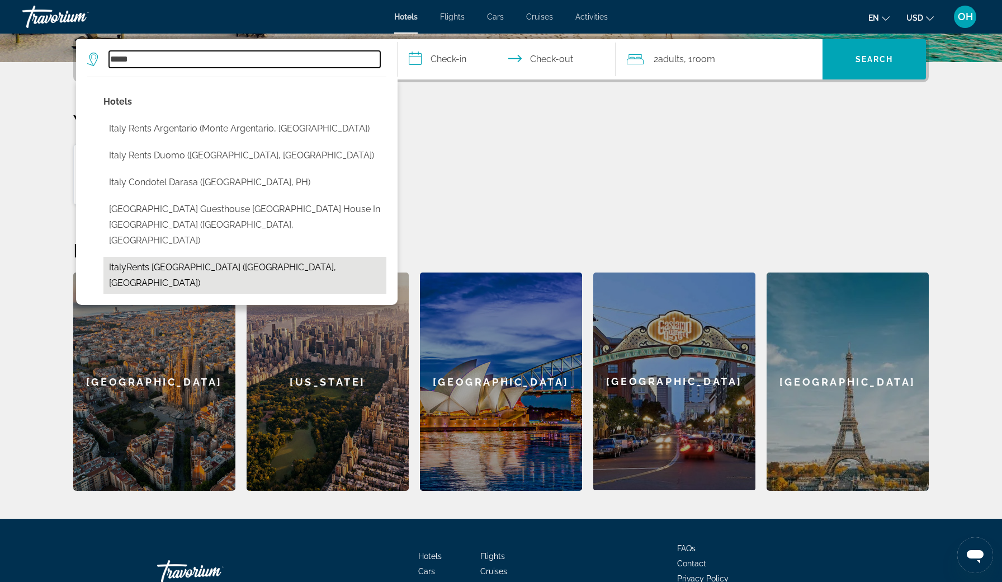
type input "**********"
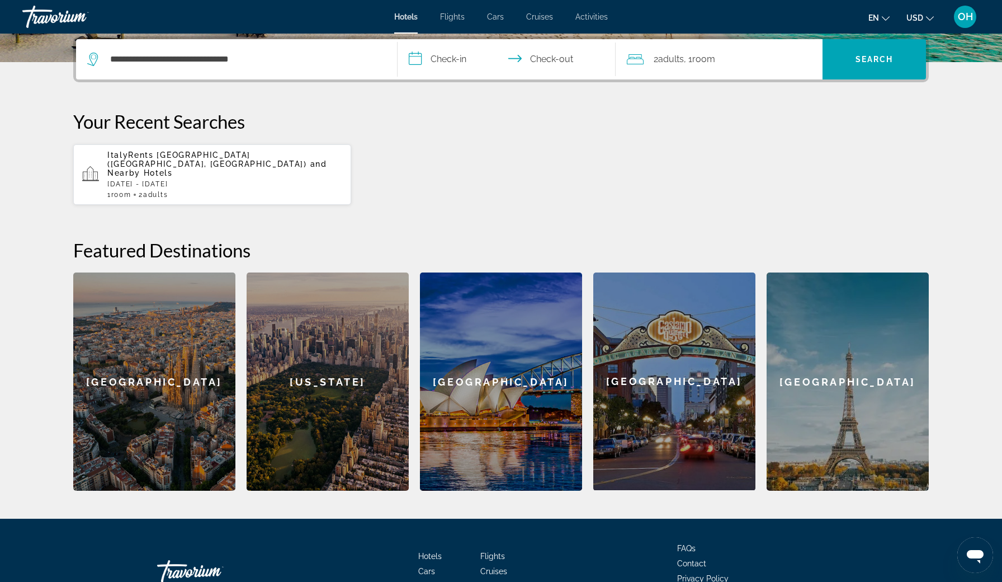
click at [440, 57] on input "**********" at bounding box center [509, 61] width 223 height 44
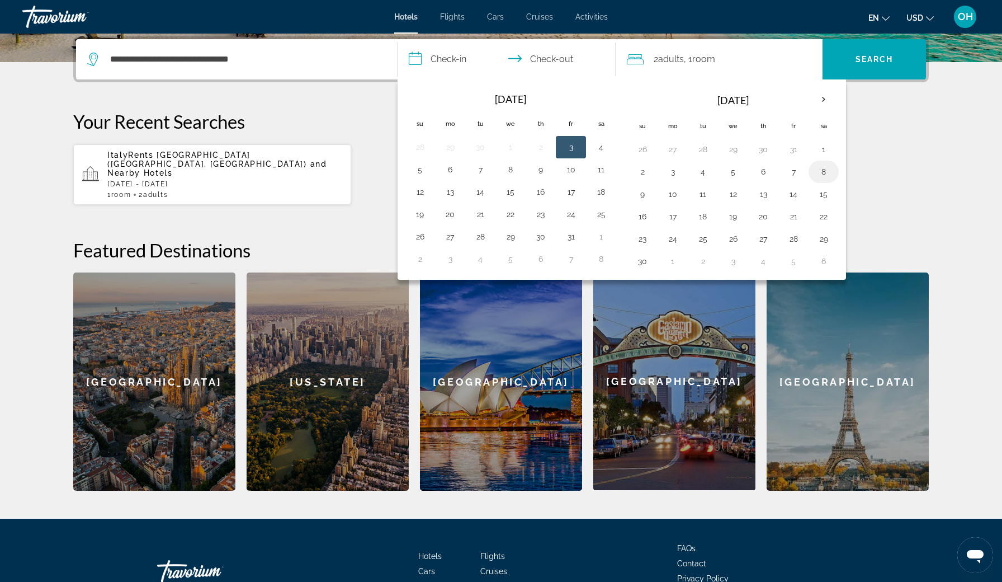
click at [818, 177] on button "8" at bounding box center [824, 172] width 18 height 16
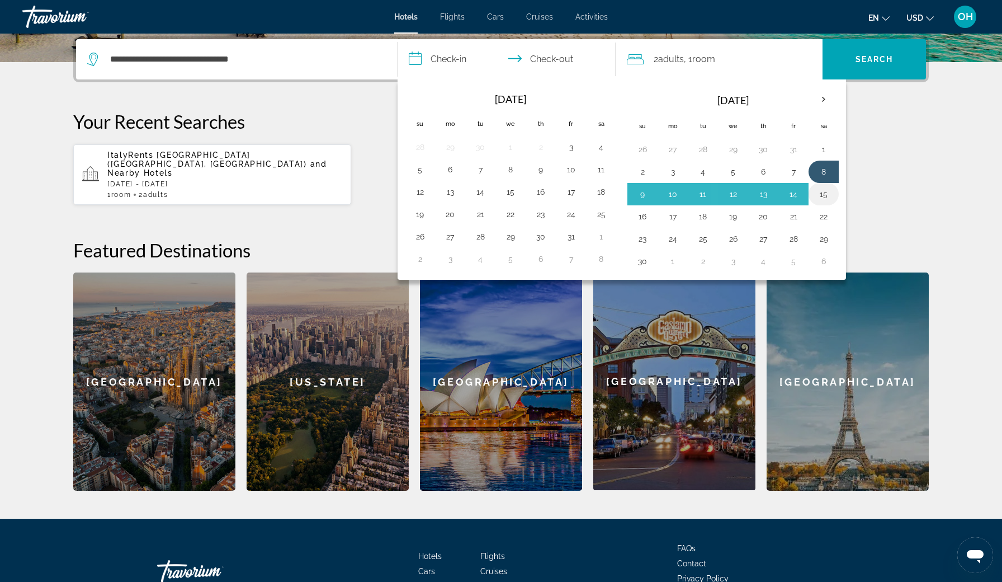
click at [828, 193] on button "15" at bounding box center [824, 194] width 18 height 16
type input "**********"
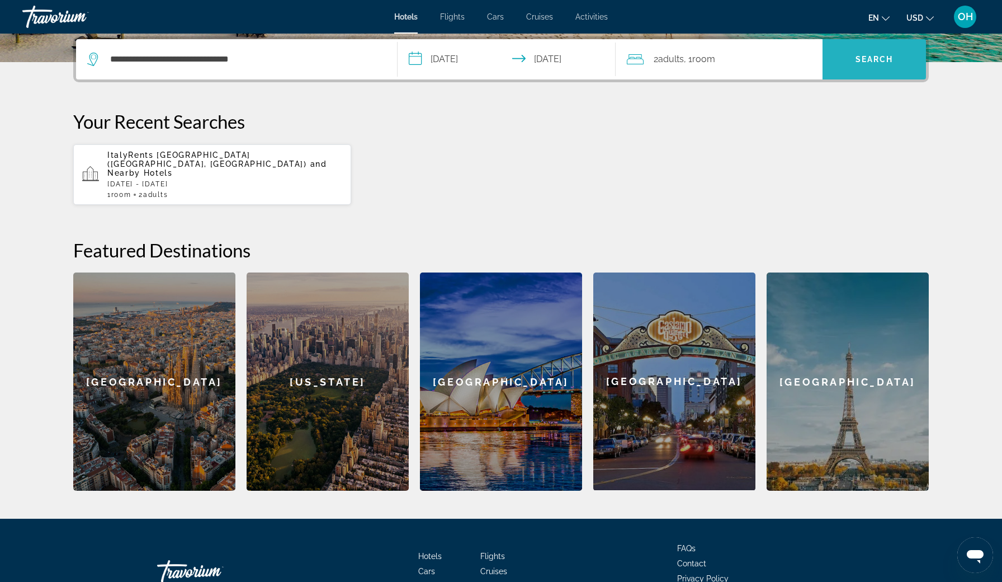
click at [870, 65] on span "Search" at bounding box center [874, 59] width 103 height 27
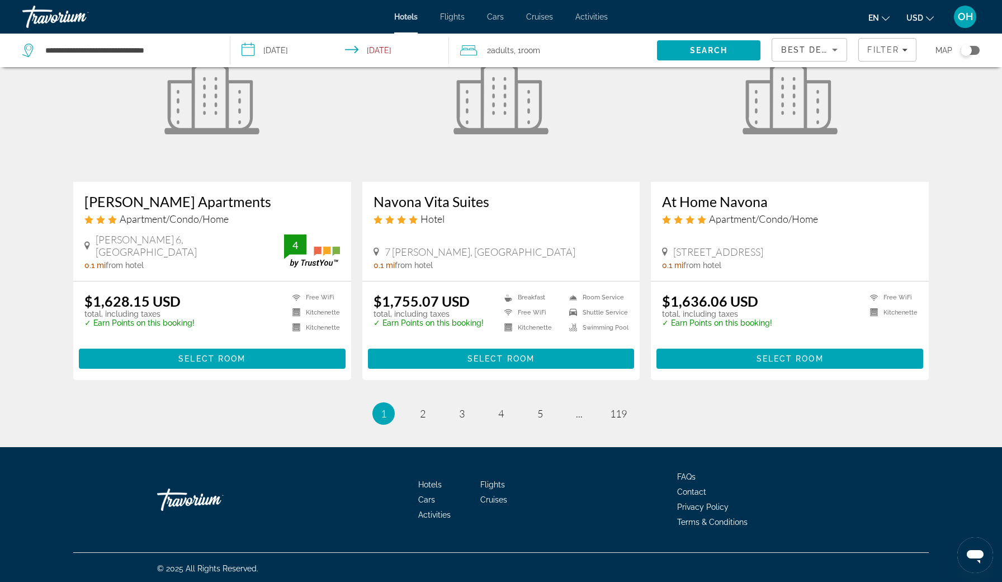
scroll to position [1344, 0]
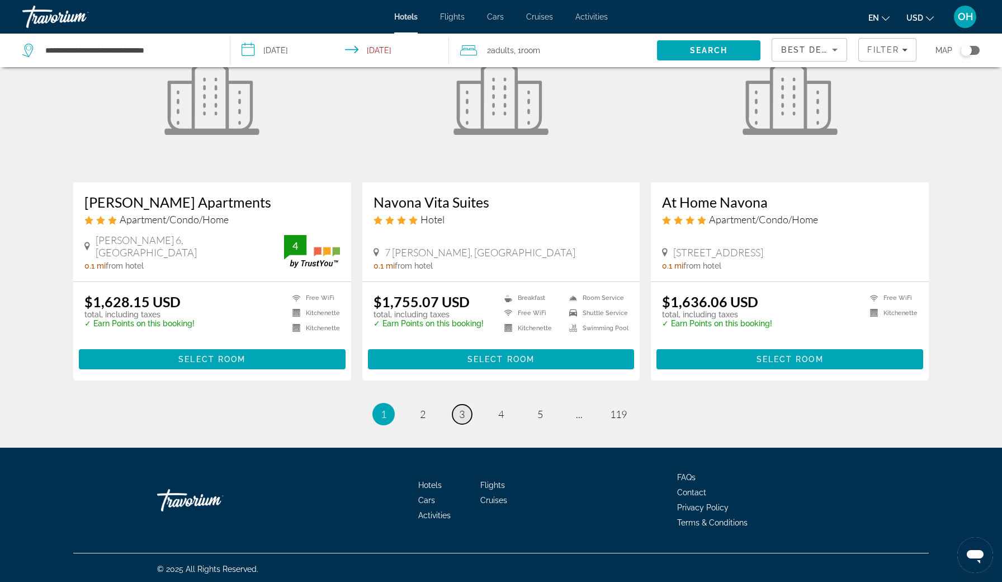
click at [461, 413] on span "3" at bounding box center [462, 414] width 6 height 12
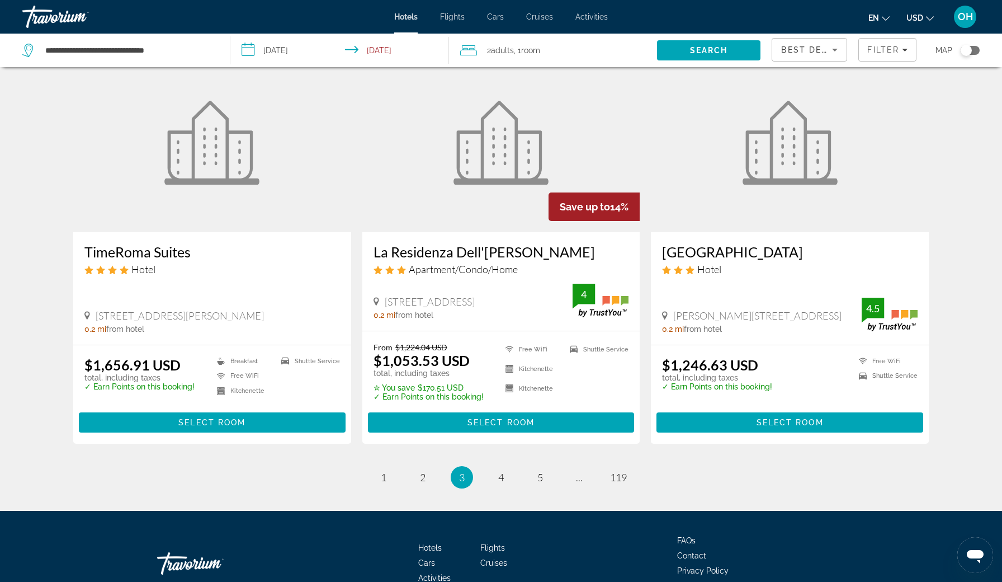
scroll to position [1295, 0]
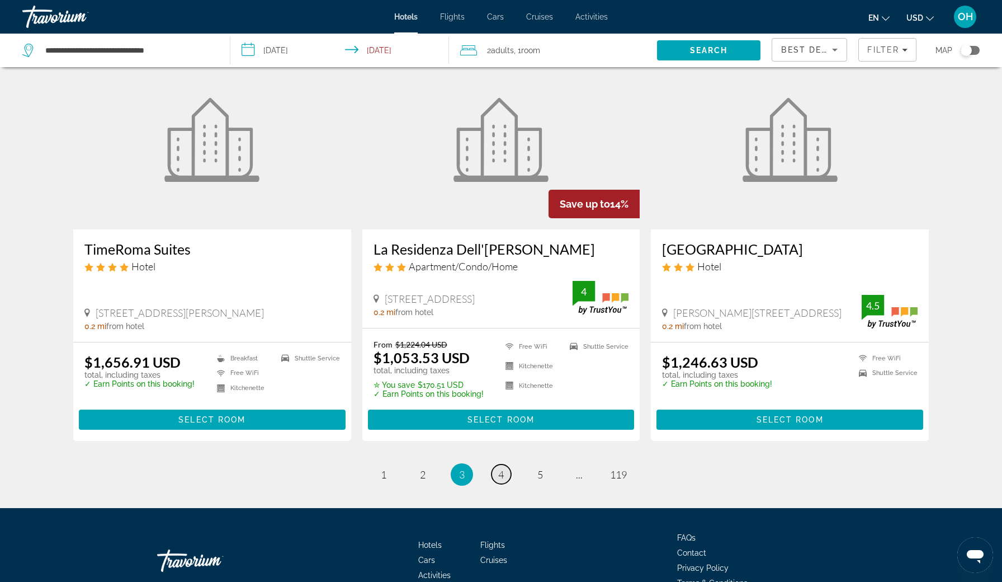
click at [508, 474] on link "page 4" at bounding box center [502, 474] width 20 height 20
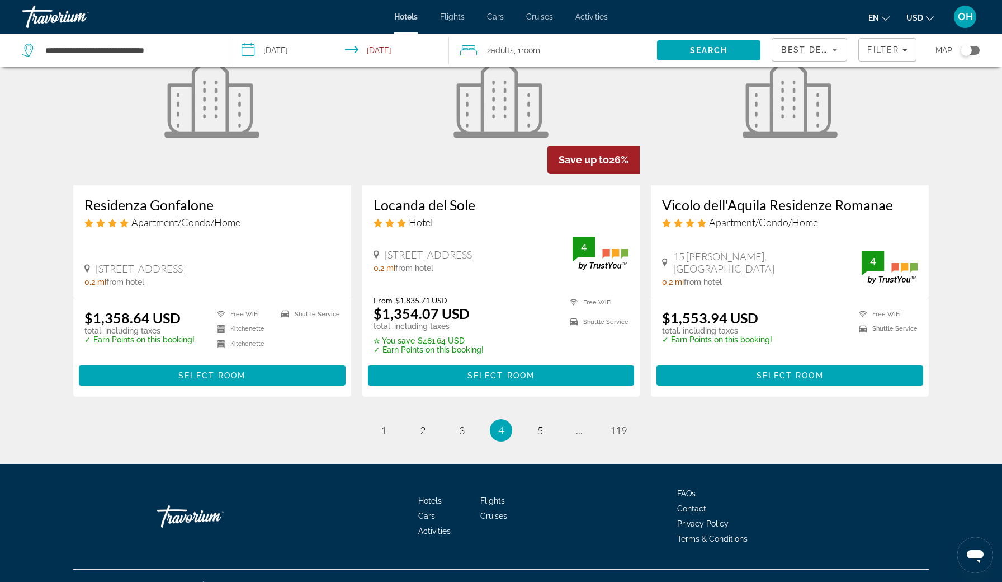
scroll to position [1364, 0]
click at [544, 421] on link "page 5" at bounding box center [541, 431] width 20 height 20
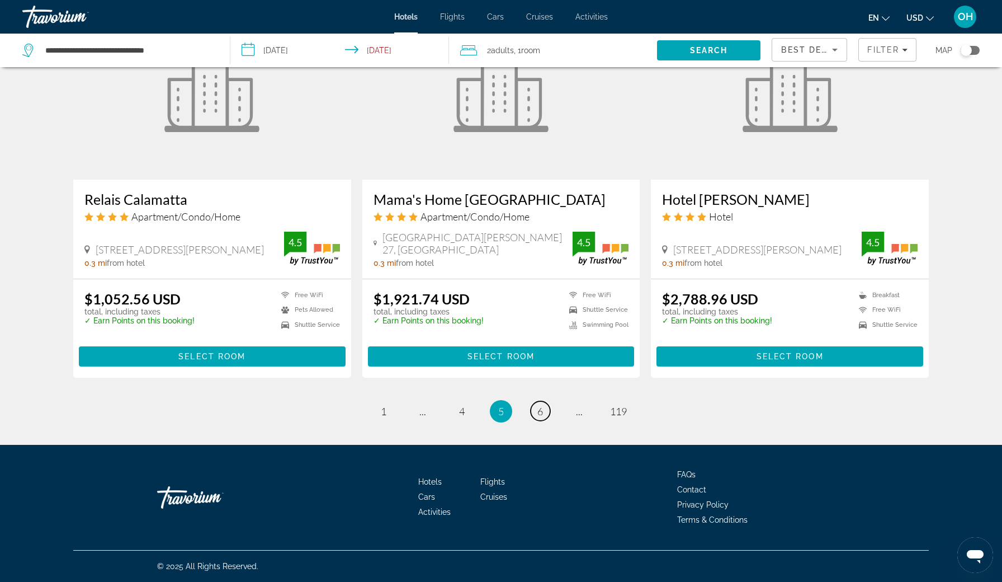
scroll to position [1333, 0]
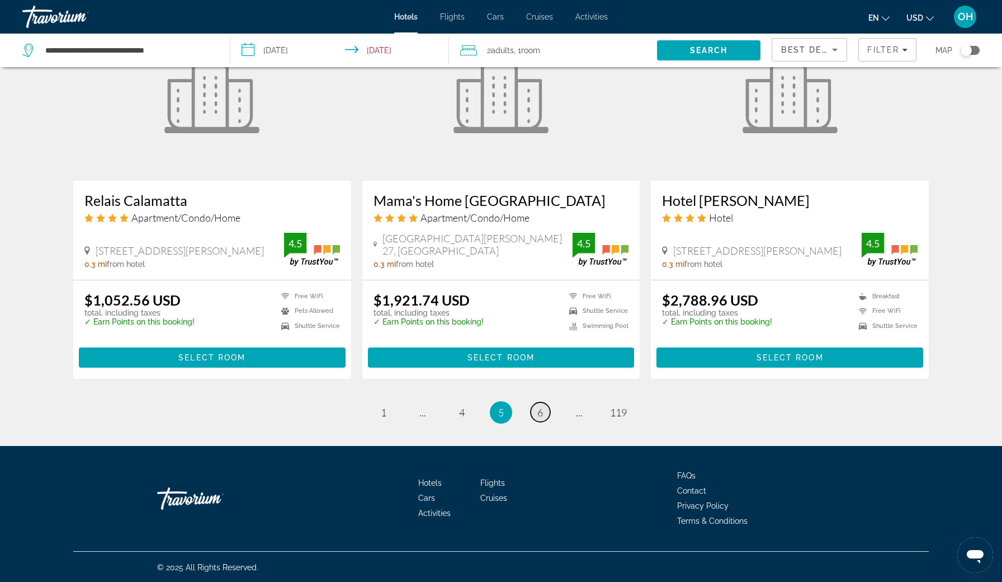
click at [542, 414] on span "6" at bounding box center [540, 412] width 6 height 12
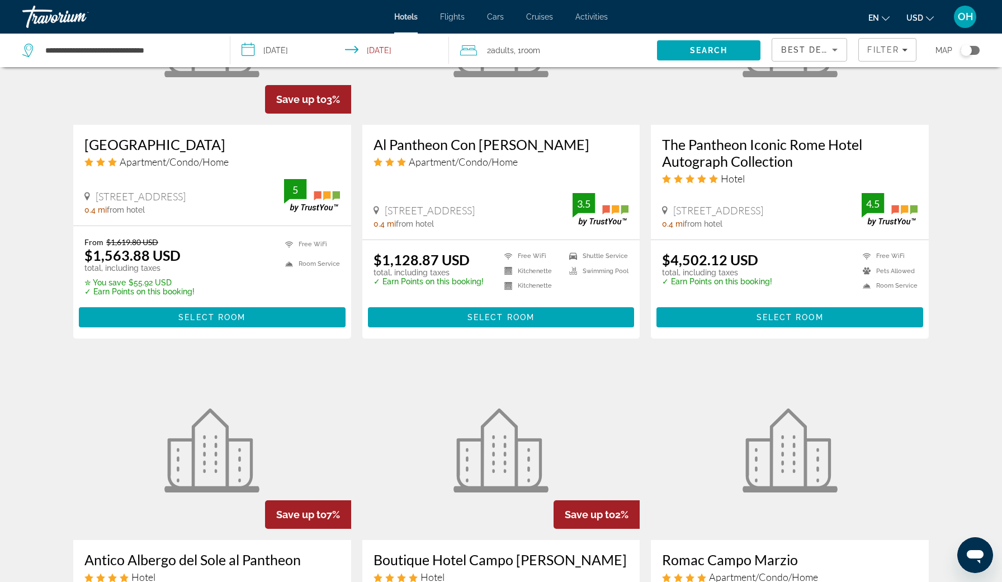
scroll to position [986, 0]
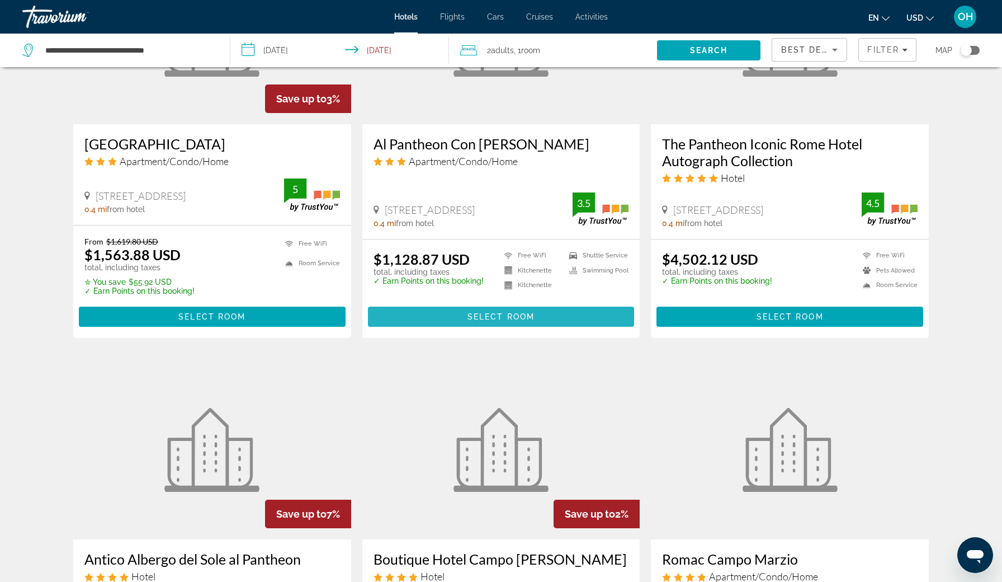
click at [502, 315] on span "Select Room" at bounding box center [500, 316] width 67 height 9
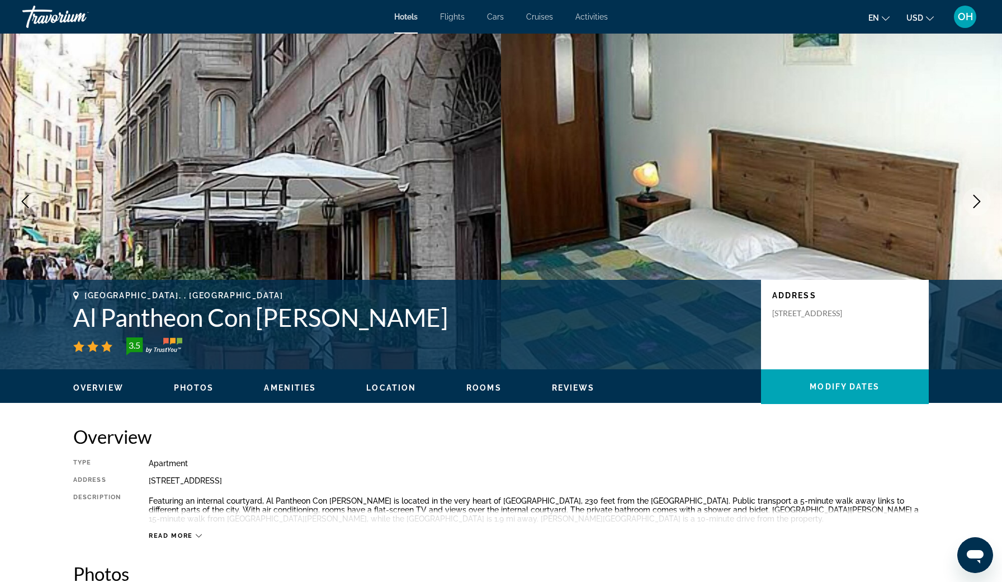
click at [976, 199] on icon "Next image" at bounding box center [976, 201] width 13 height 13
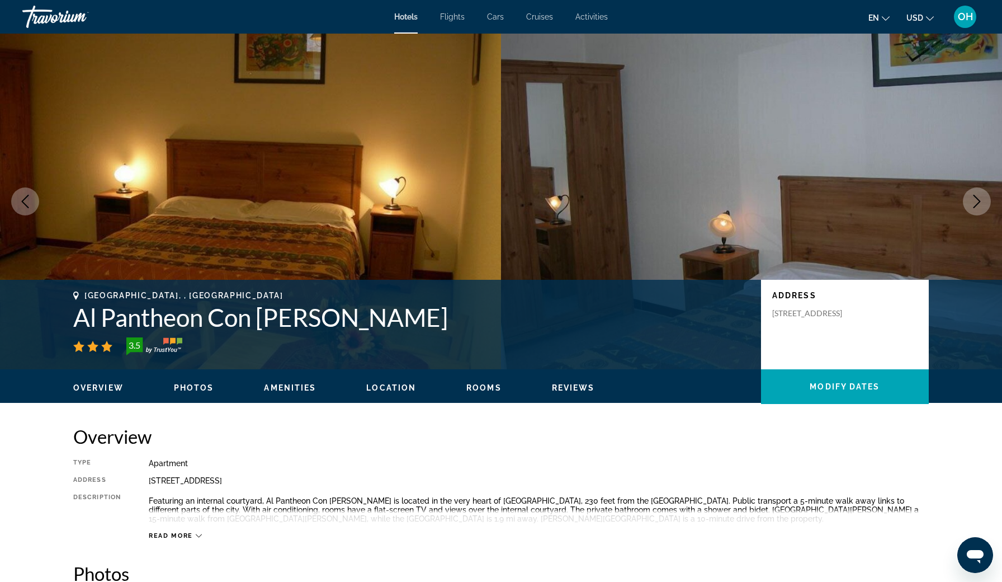
click at [976, 200] on icon "Next image" at bounding box center [976, 201] width 13 height 13
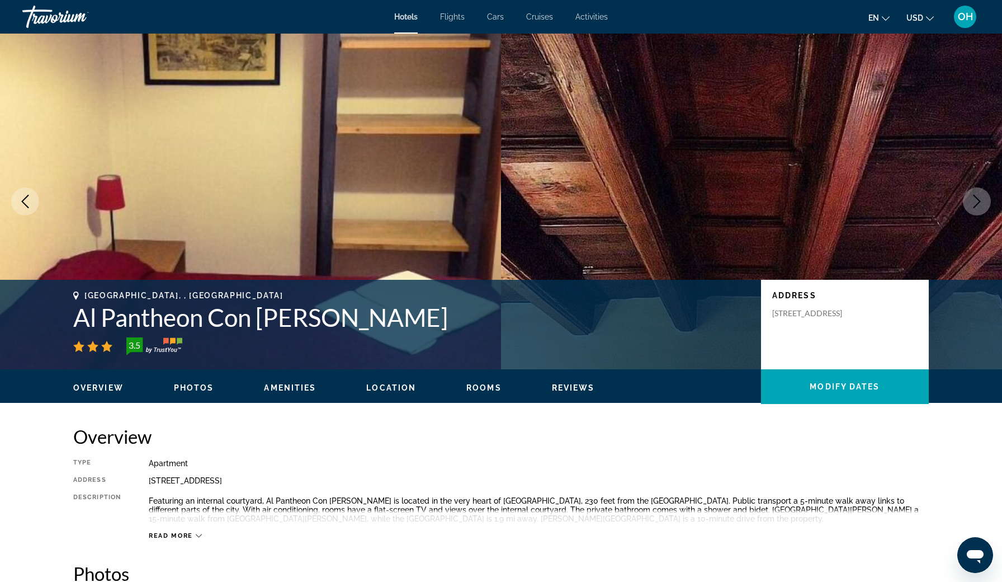
click at [976, 200] on icon "Next image" at bounding box center [976, 201] width 13 height 13
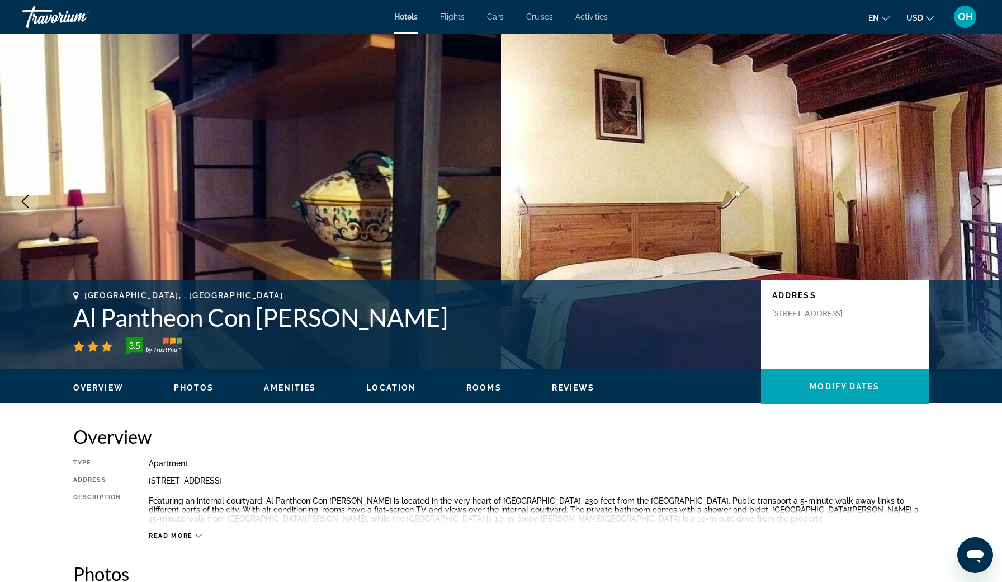
click at [198, 534] on icon "Main content" at bounding box center [199, 535] width 6 height 6
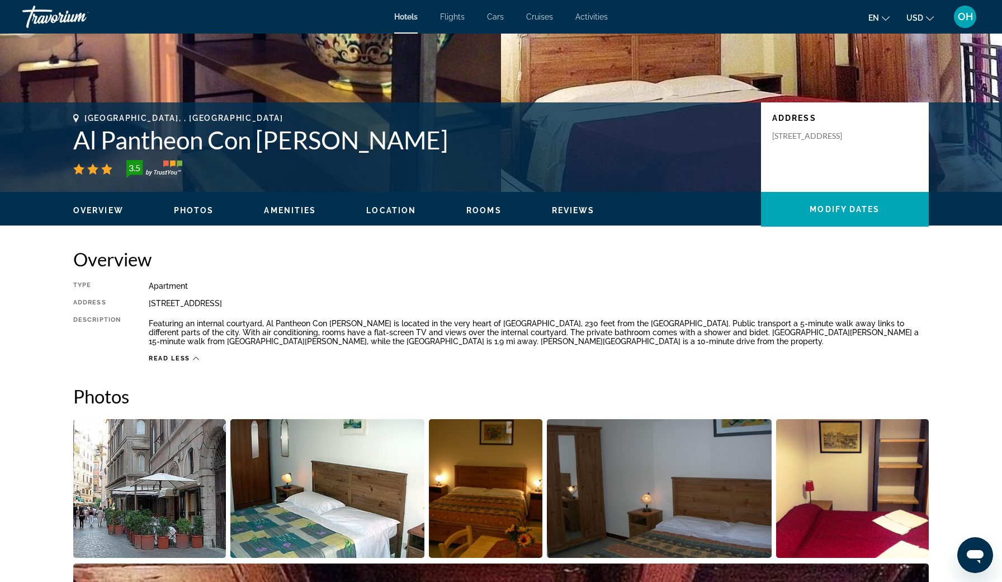
scroll to position [35, 0]
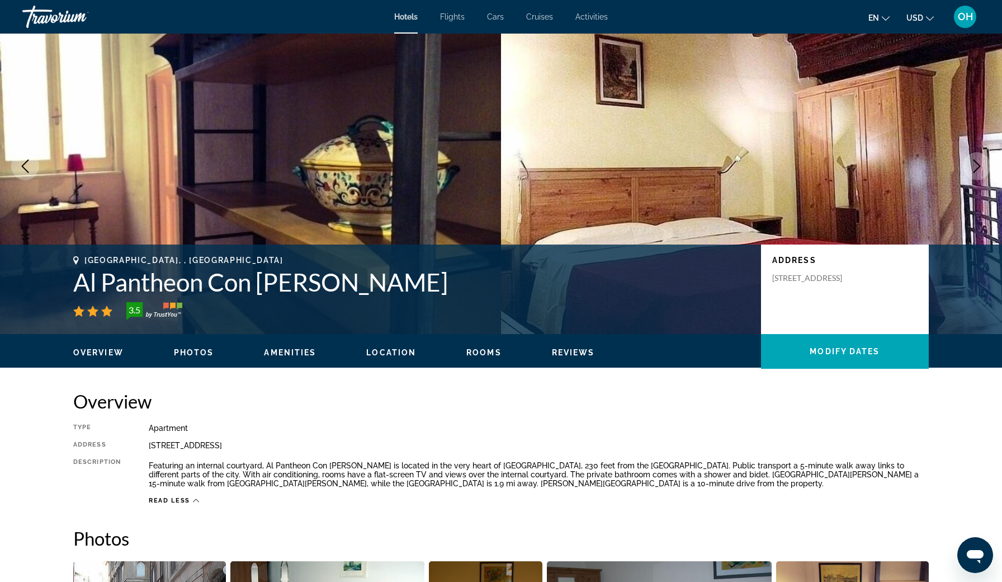
click at [205, 347] on button "Photos" at bounding box center [194, 352] width 40 height 10
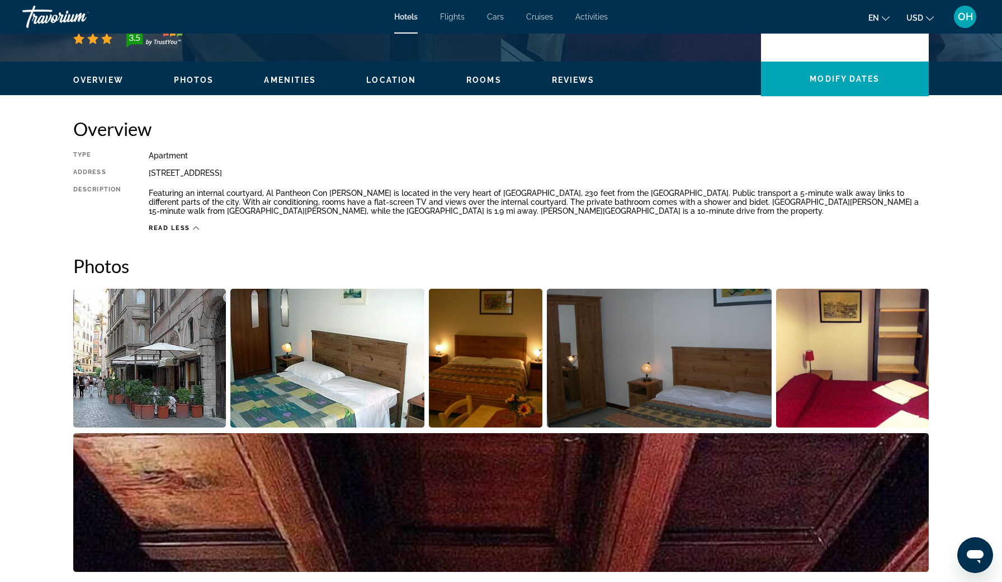
scroll to position [300, 0]
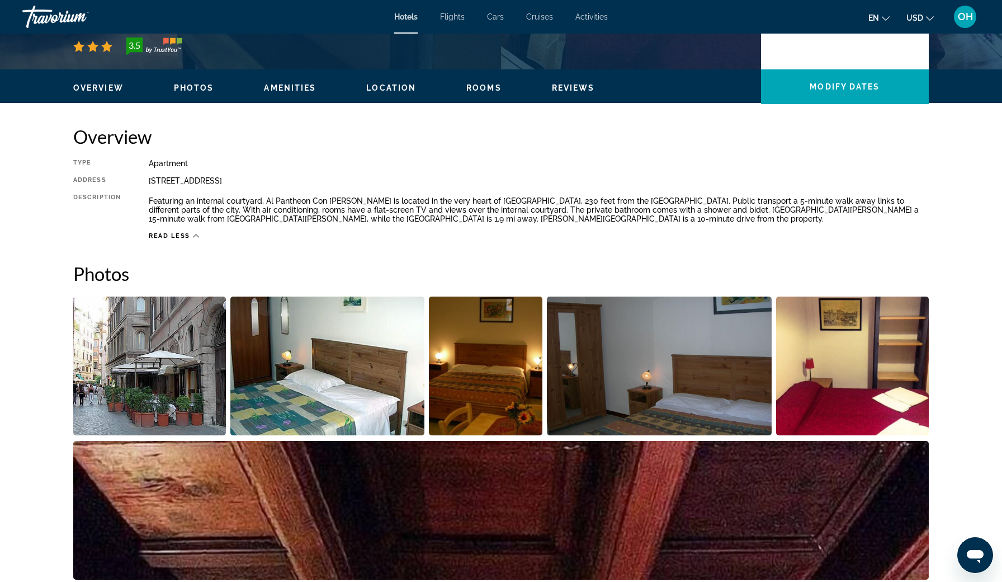
click at [201, 87] on span "Photos" at bounding box center [194, 87] width 40 height 9
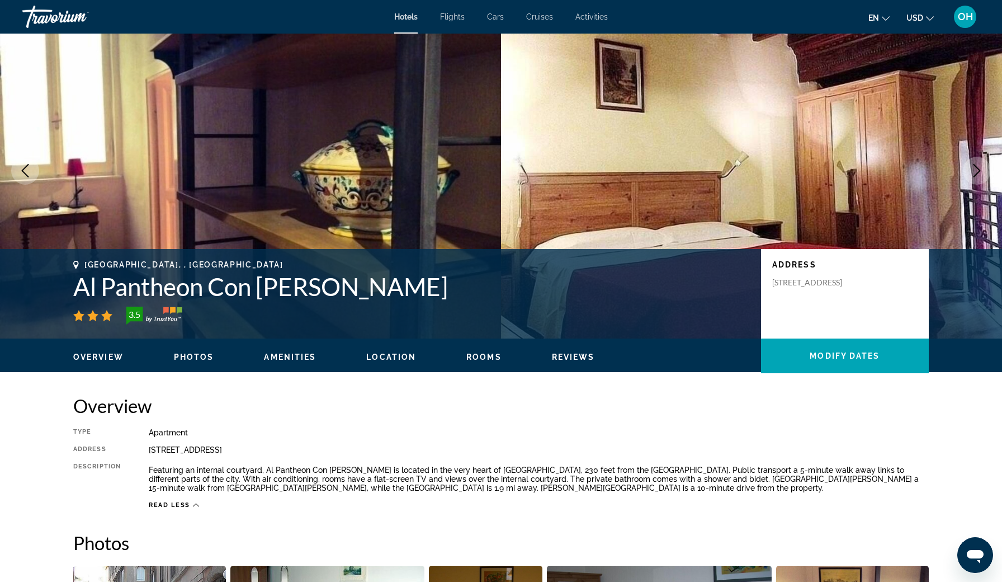
scroll to position [34, 0]
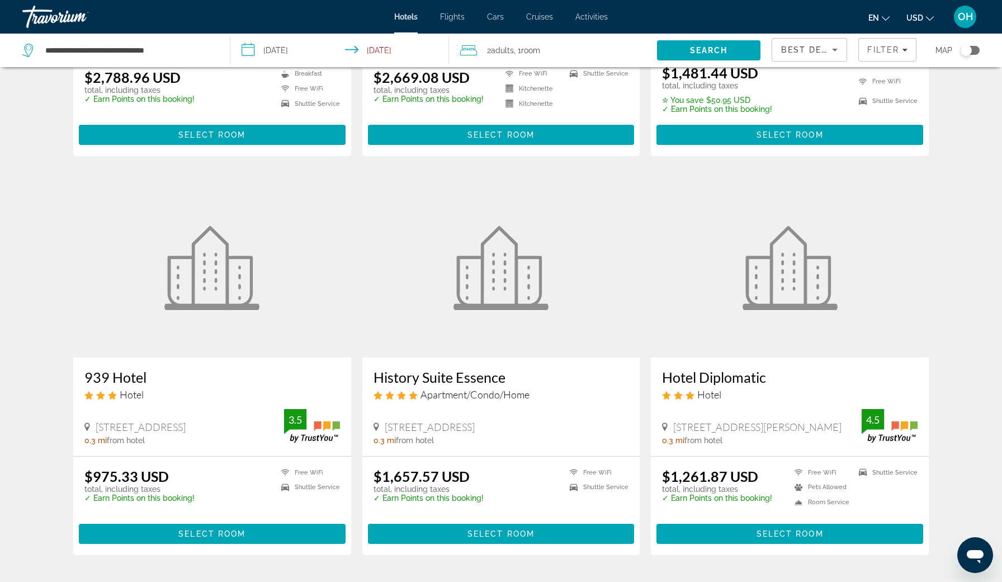
scroll to position [363, 0]
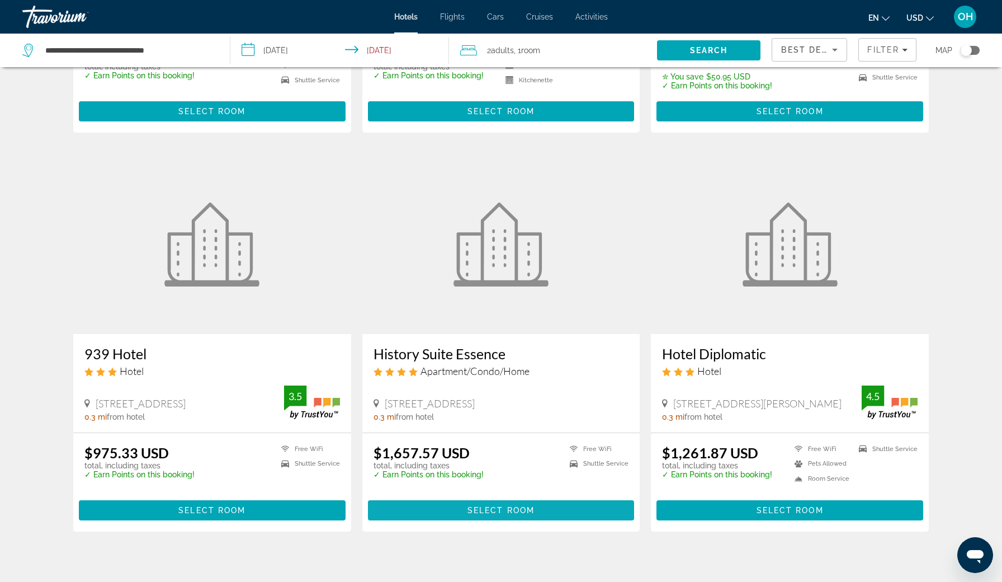
click at [495, 508] on span "Select Room" at bounding box center [500, 510] width 67 height 9
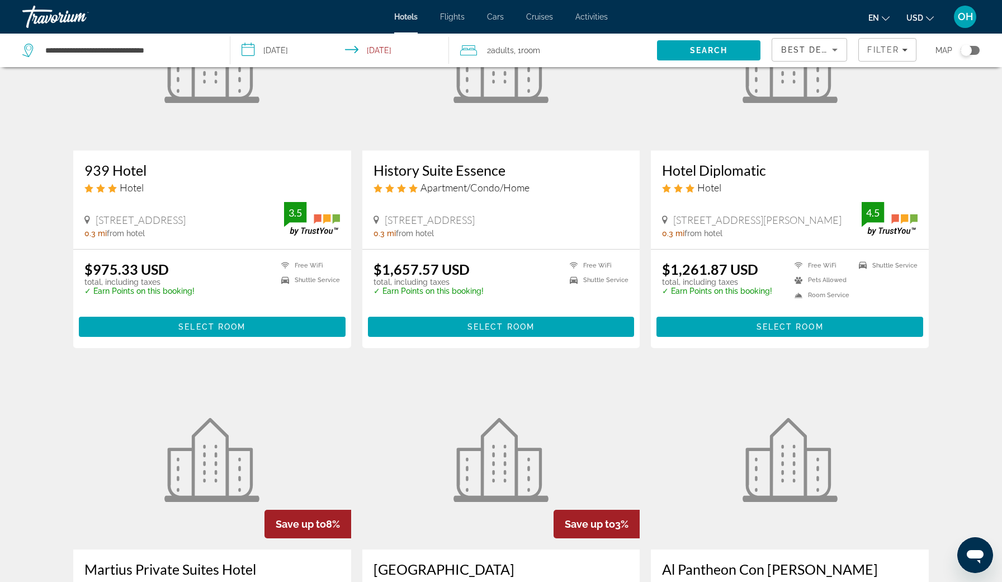
scroll to position [552, 0]
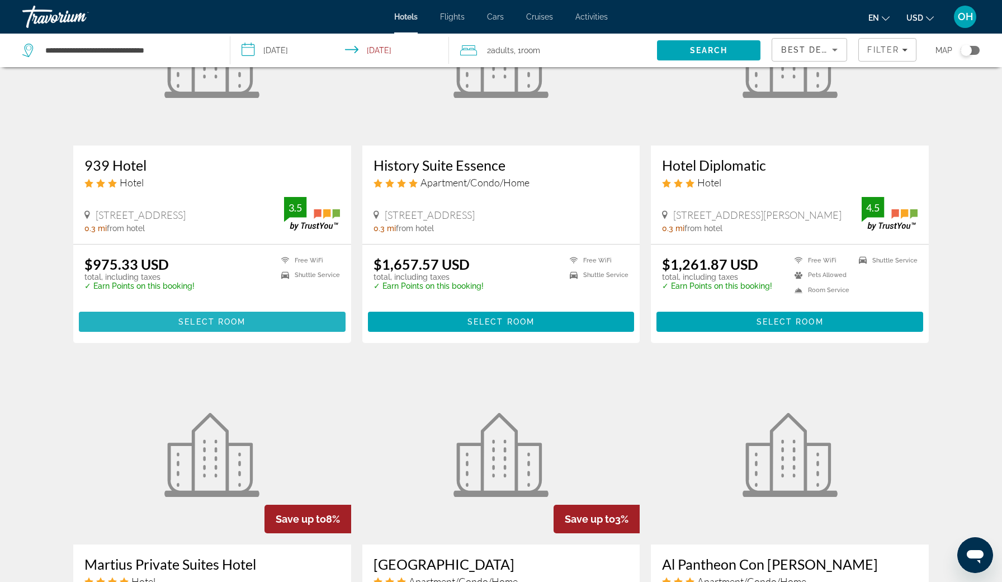
click at [215, 318] on span "Select Room" at bounding box center [211, 321] width 67 height 9
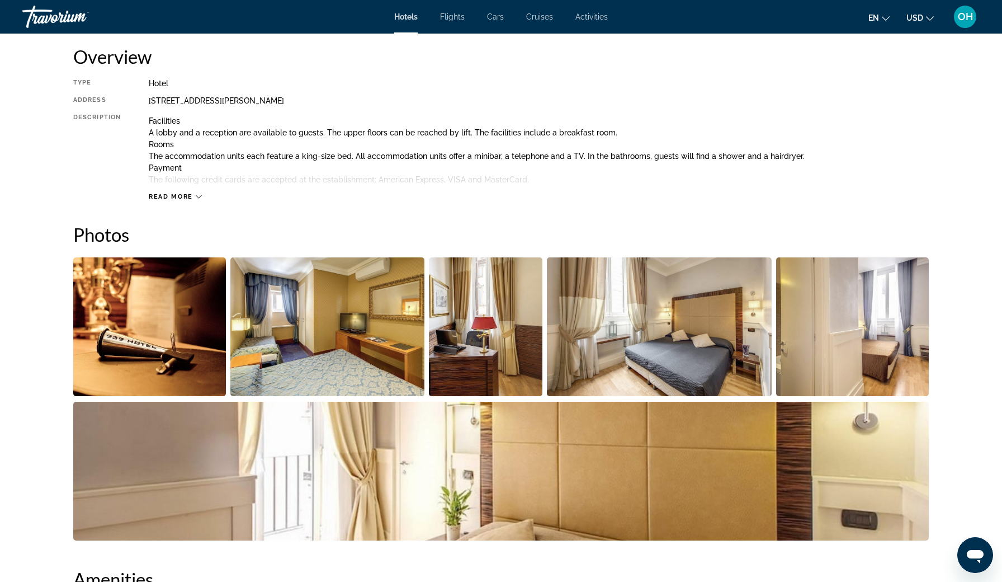
scroll to position [372, 0]
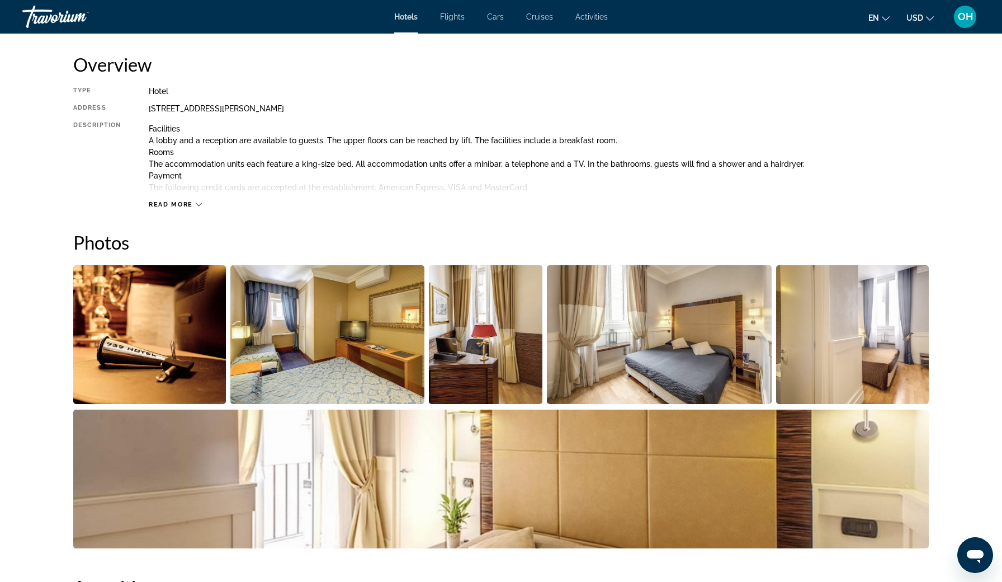
click at [175, 201] on span "Read more" at bounding box center [171, 204] width 44 height 7
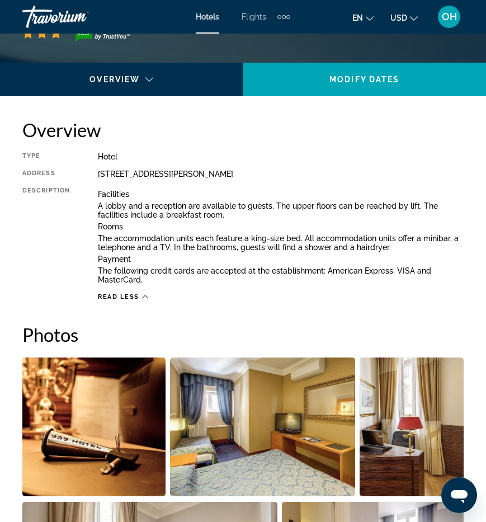
scroll to position [488, 0]
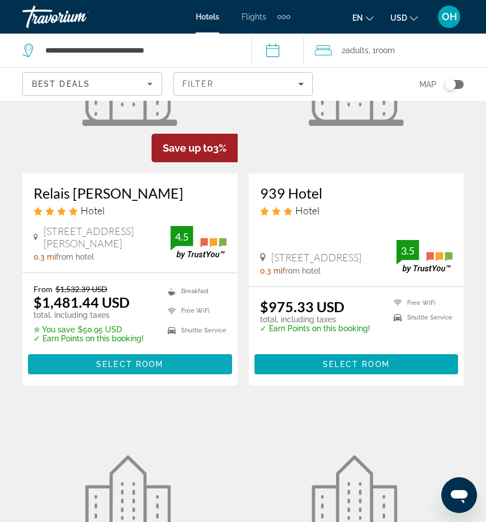
scroll to position [507, 0]
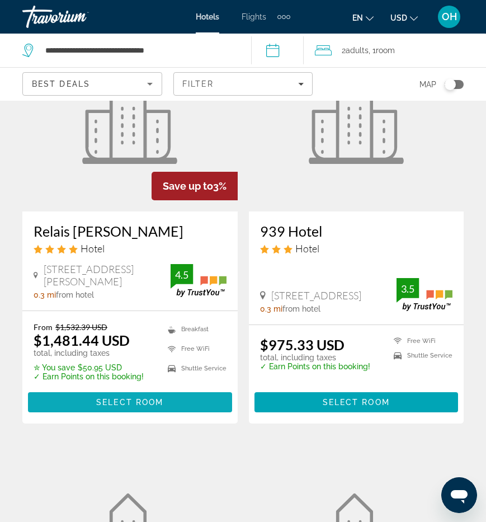
click at [109, 401] on span "Select Room" at bounding box center [129, 402] width 67 height 9
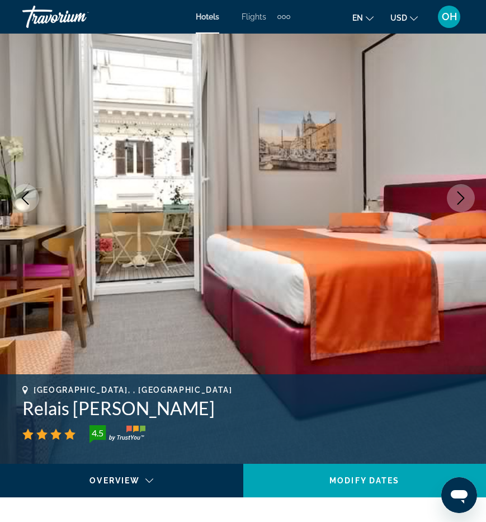
scroll to position [100, 0]
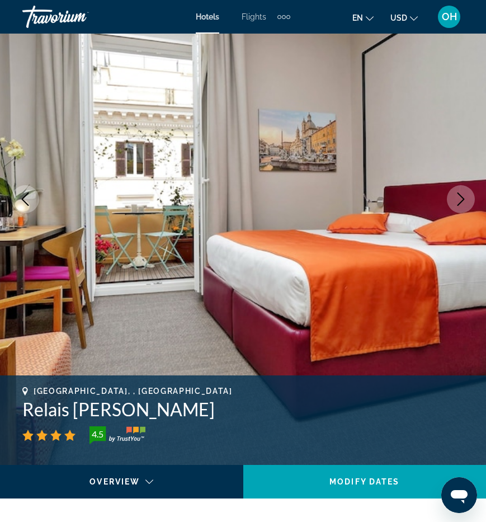
click at [455, 195] on icon "Next image" at bounding box center [460, 198] width 13 height 13
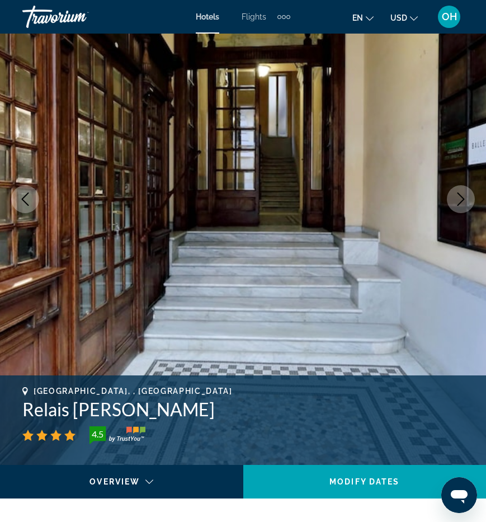
click at [455, 197] on icon "Next image" at bounding box center [460, 198] width 13 height 13
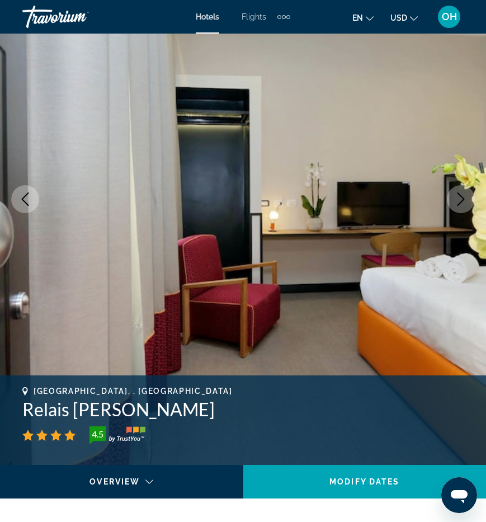
click at [455, 197] on icon "Next image" at bounding box center [460, 198] width 13 height 13
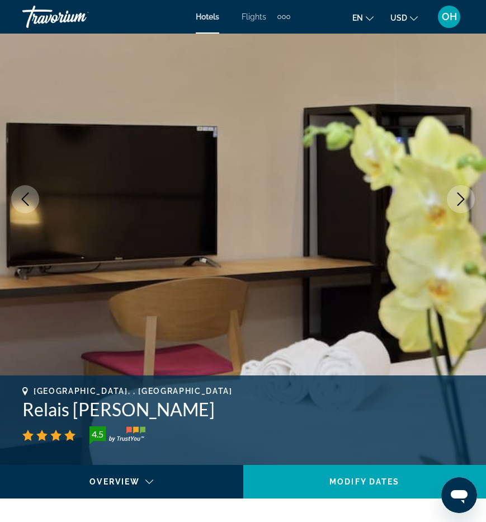
click at [455, 197] on icon "Next image" at bounding box center [460, 198] width 13 height 13
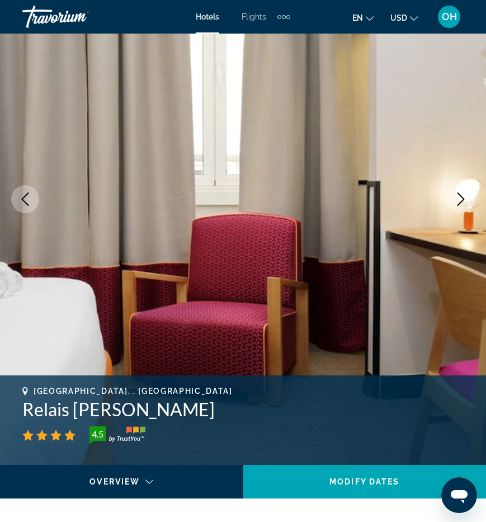
click at [455, 197] on icon "Next image" at bounding box center [460, 198] width 13 height 13
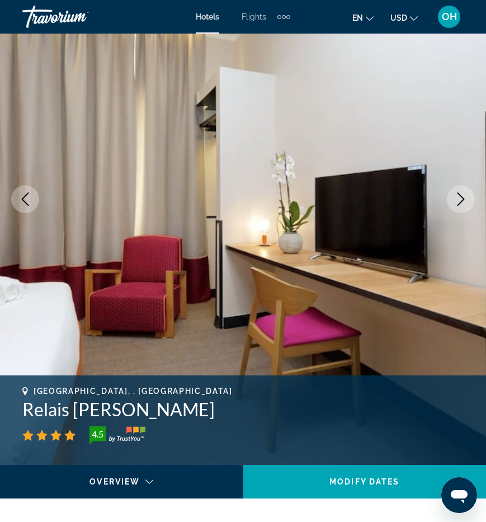
click at [455, 197] on icon "Next image" at bounding box center [460, 198] width 13 height 13
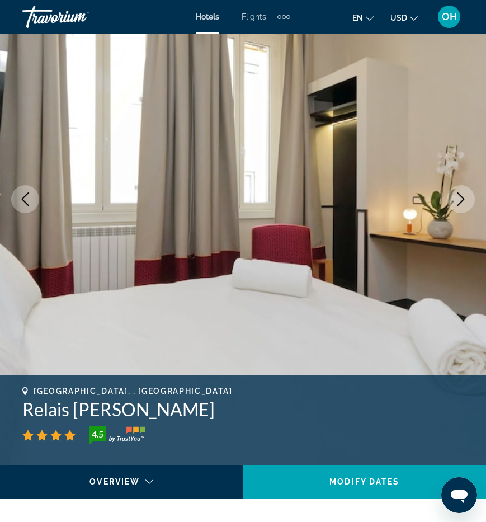
click at [455, 197] on icon "Next image" at bounding box center [460, 198] width 13 height 13
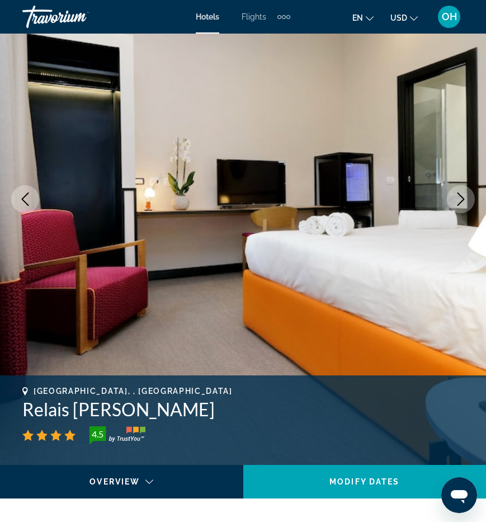
click at [458, 197] on icon "Next image" at bounding box center [460, 198] width 13 height 13
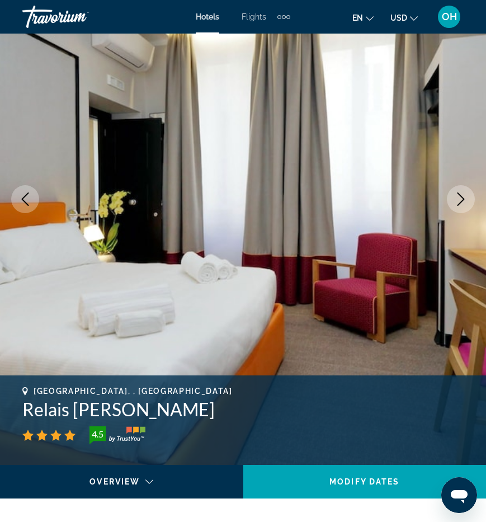
click at [457, 197] on icon "Next image" at bounding box center [460, 198] width 13 height 13
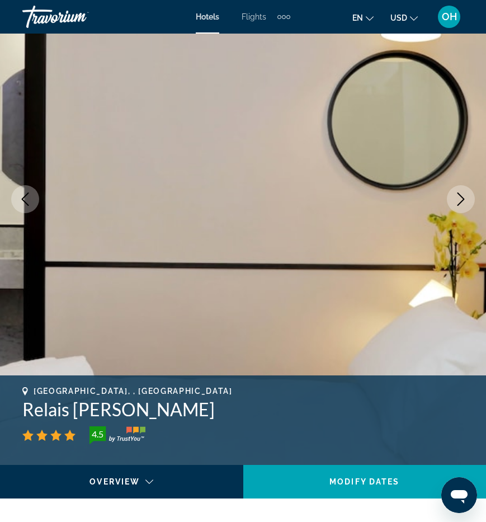
click at [457, 197] on icon "Next image" at bounding box center [460, 198] width 13 height 13
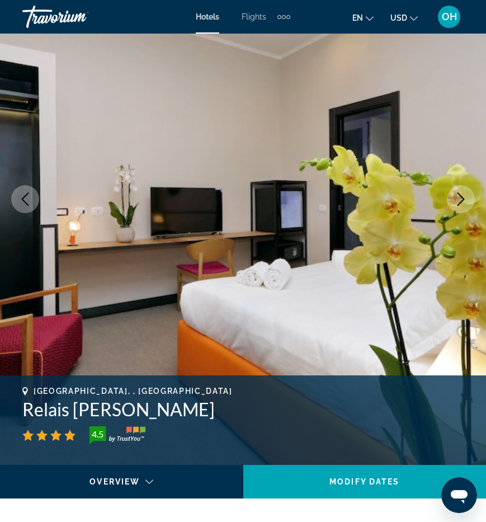
click at [457, 197] on icon "Next image" at bounding box center [460, 198] width 13 height 13
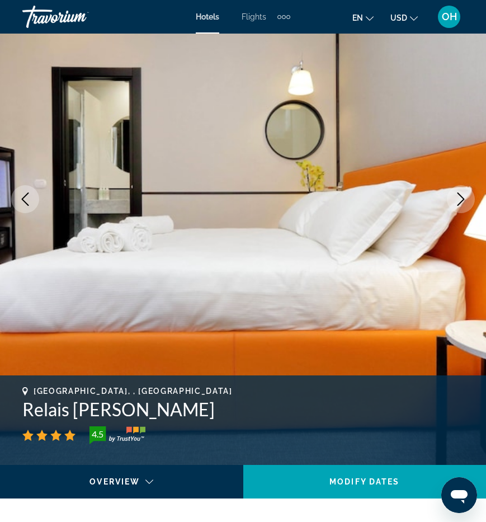
click at [457, 197] on icon "Next image" at bounding box center [460, 198] width 13 height 13
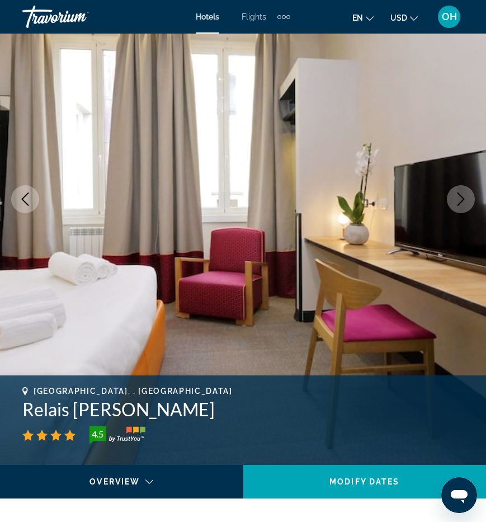
click at [457, 197] on icon "Next image" at bounding box center [460, 198] width 13 height 13
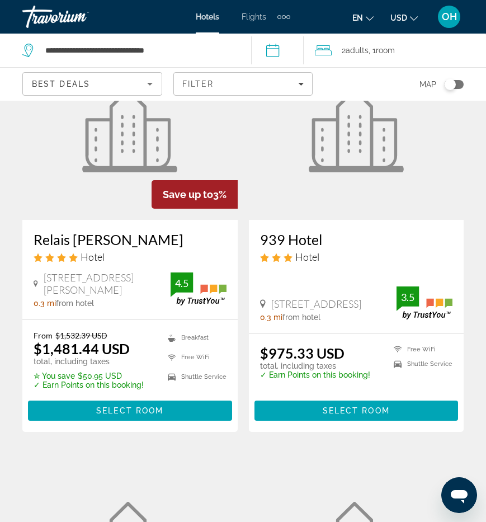
scroll to position [498, 0]
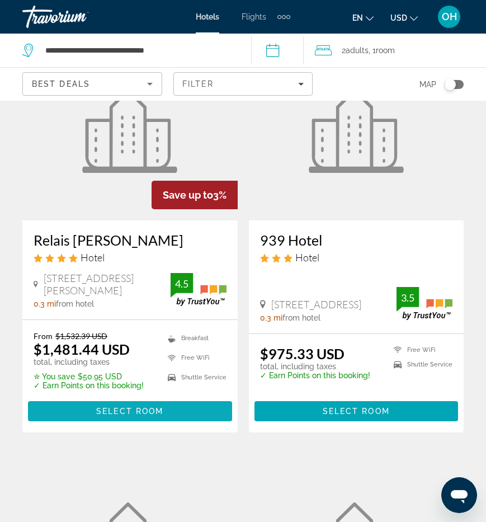
click at [116, 407] on span "Select Room" at bounding box center [129, 411] width 67 height 9
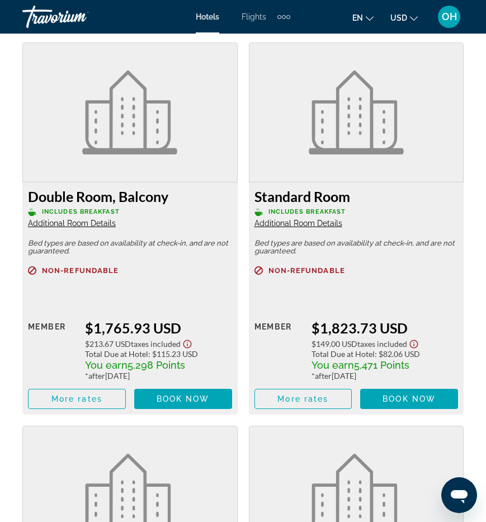
scroll to position [2735, 0]
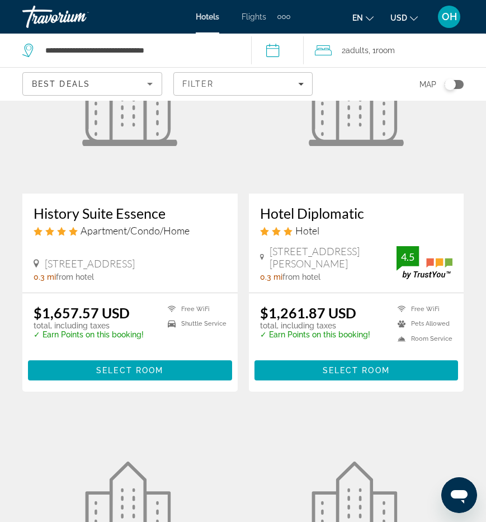
scroll to position [940, 0]
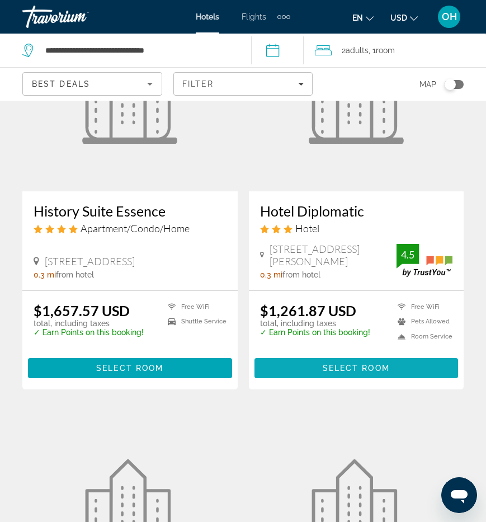
click at [347, 363] on span "Select Room" at bounding box center [356, 367] width 67 height 9
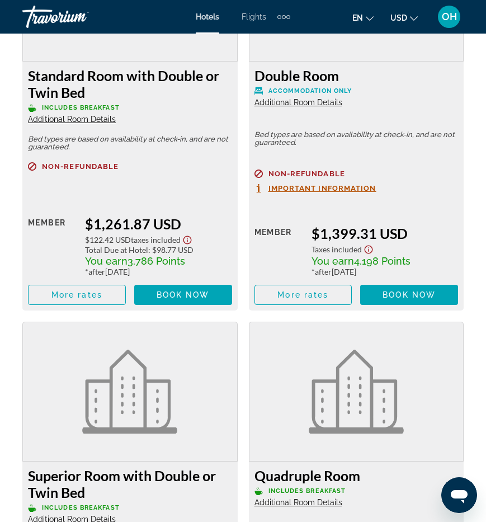
scroll to position [2056, 0]
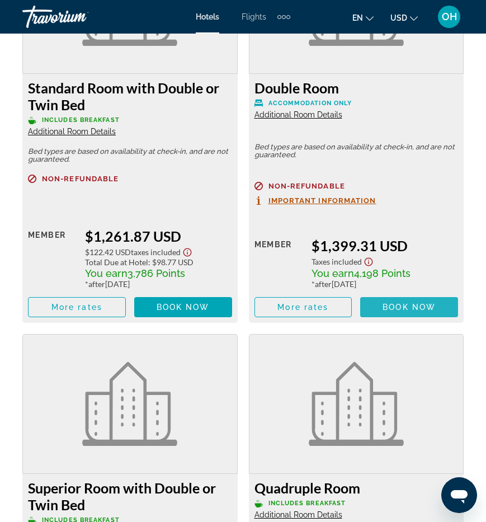
click at [410, 306] on span "Book now" at bounding box center [408, 307] width 53 height 9
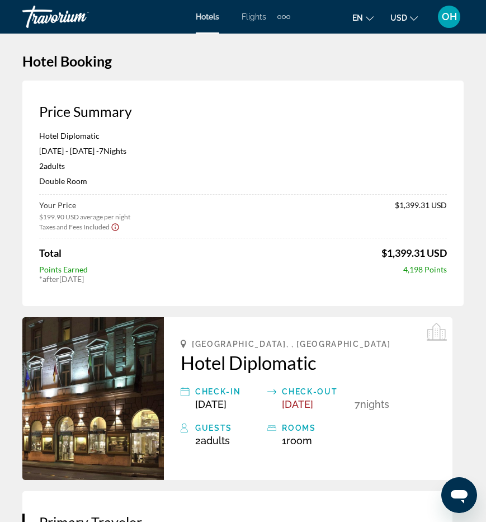
scroll to position [3, 0]
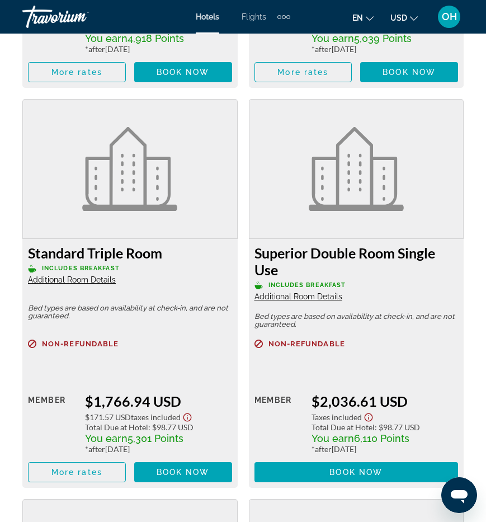
scroll to position [2645, 0]
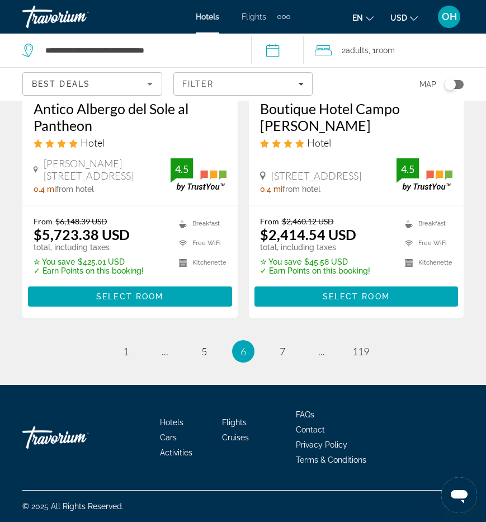
scroll to position [2270, 0]
click at [278, 355] on link "page 7" at bounding box center [282, 352] width 20 height 20
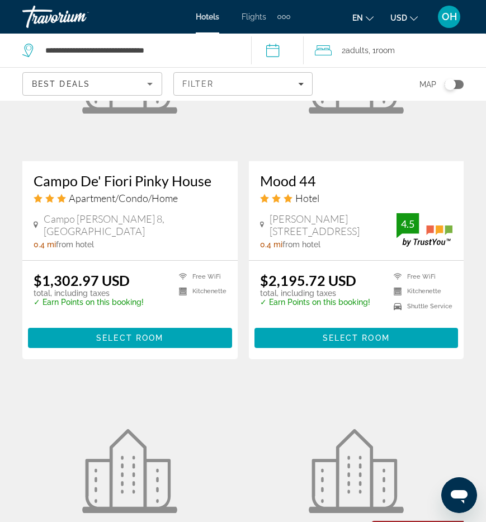
scroll to position [1462, 0]
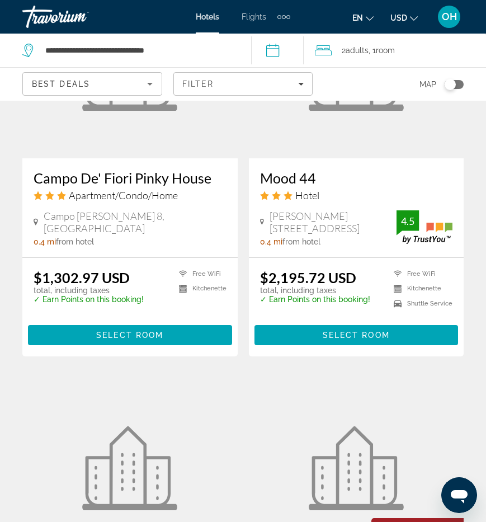
click at [258, 20] on span "Flights" at bounding box center [254, 16] width 25 height 9
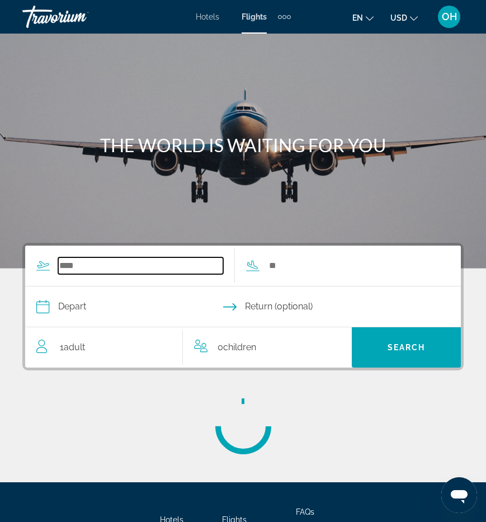
click at [96, 271] on input "Search widget" at bounding box center [140, 265] width 165 height 17
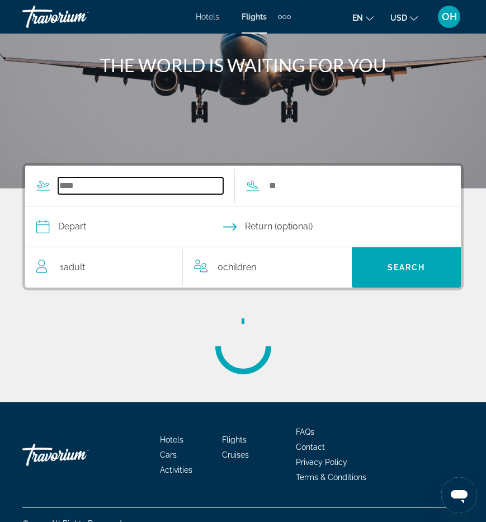
scroll to position [97, 0]
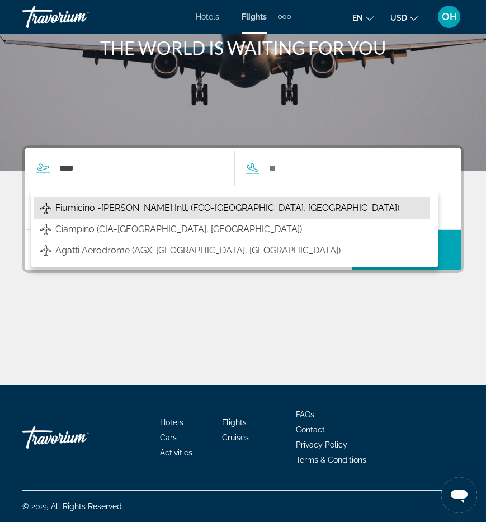
click at [108, 209] on span "Fiumicino -[PERSON_NAME] Intl. (FCO-[GEOGRAPHIC_DATA], [GEOGRAPHIC_DATA])" at bounding box center [227, 208] width 344 height 16
type input "**********"
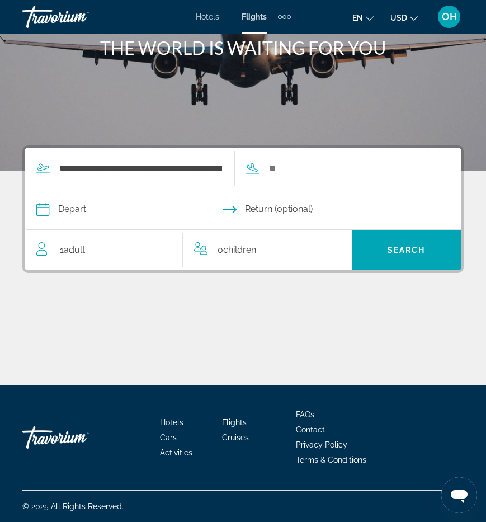
click at [264, 168] on div "Search widget" at bounding box center [334, 168] width 198 height 17
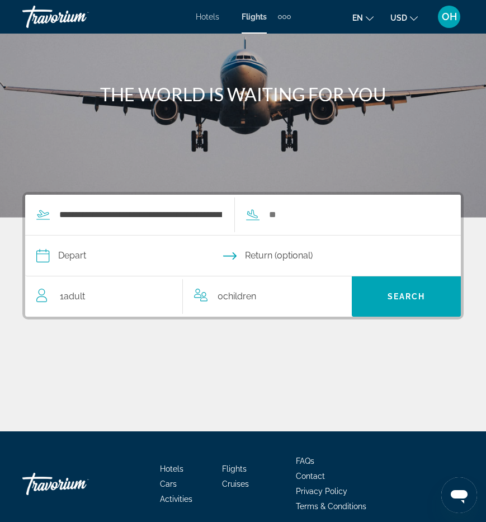
scroll to position [37, 0]
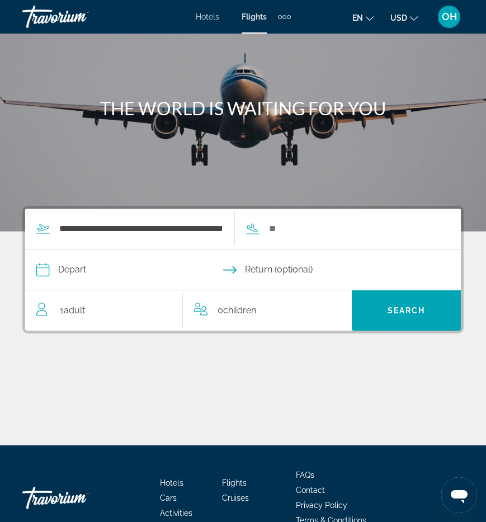
click at [59, 276] on input "Depart date" at bounding box center [139, 271] width 211 height 44
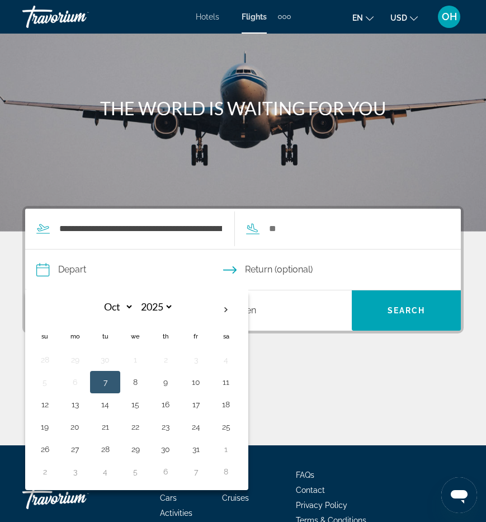
scroll to position [97, 0]
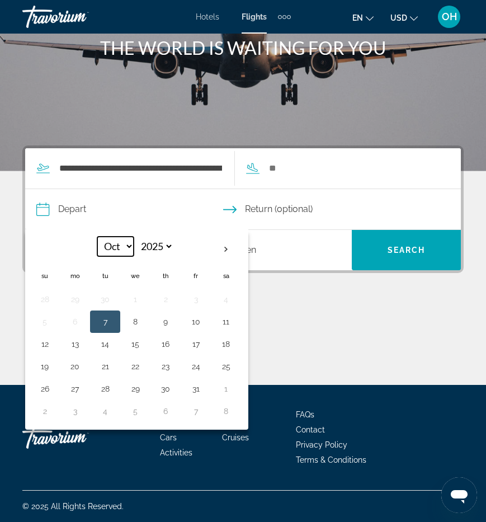
select select "**"
select select "****"
click at [311, 219] on button "Return (optional)" at bounding box center [336, 209] width 226 height 40
click at [291, 208] on span "Return (optional)" at bounding box center [279, 209] width 68 height 16
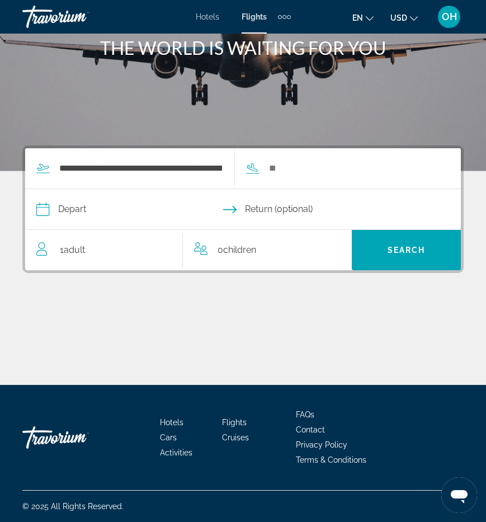
click at [63, 213] on input "Depart date" at bounding box center [139, 211] width 211 height 44
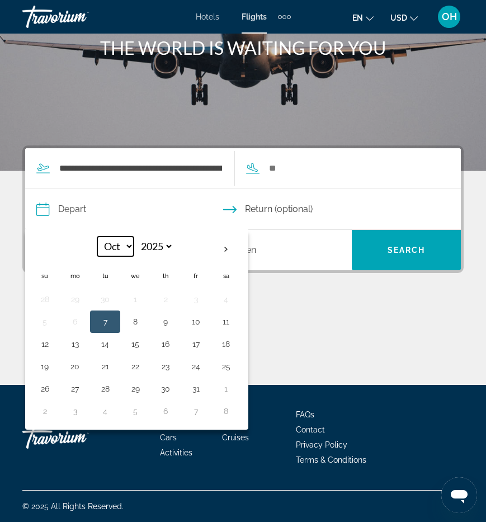
select select "**"
click at [227, 342] on button "15" at bounding box center [226, 344] width 18 height 16
type input "**********"
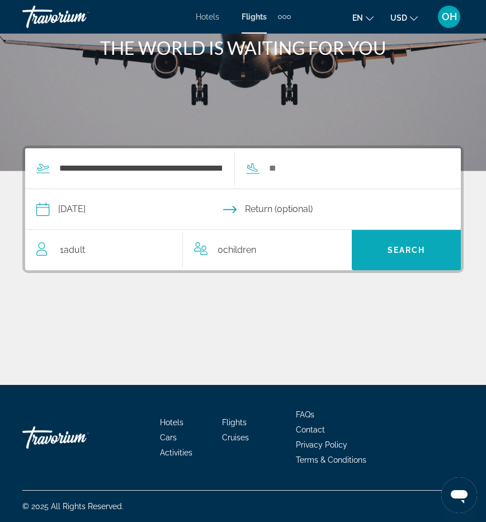
click at [371, 251] on span "Search" at bounding box center [406, 250] width 109 height 27
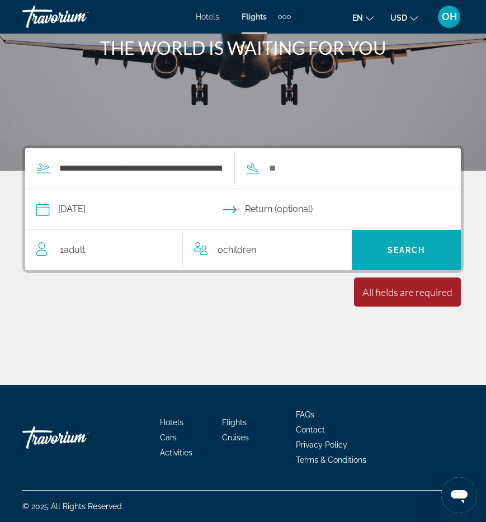
click at [377, 239] on span "Search" at bounding box center [406, 250] width 109 height 27
click at [311, 200] on input "Return date" at bounding box center [348, 211] width 211 height 44
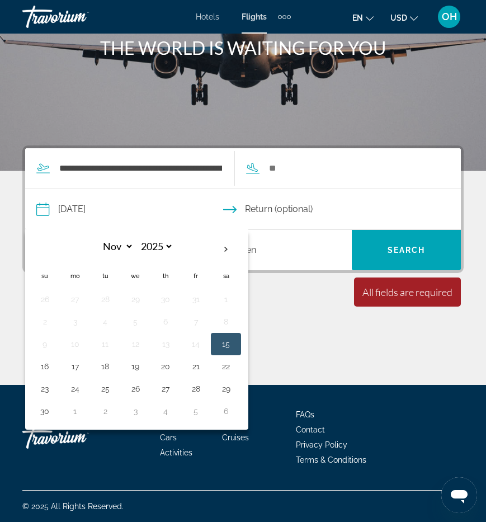
click at [260, 355] on div "Main content" at bounding box center [242, 343] width 441 height 84
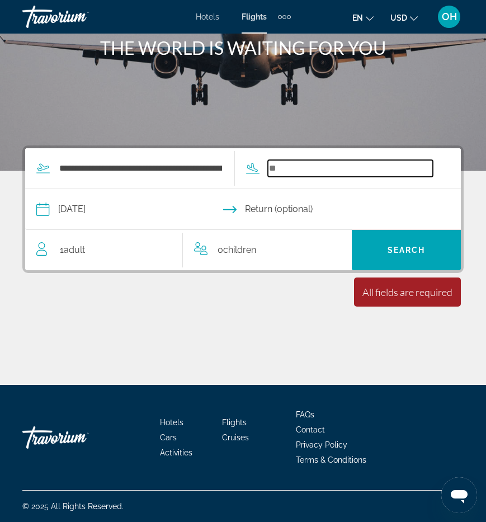
click at [291, 160] on input "Search widget" at bounding box center [350, 168] width 165 height 17
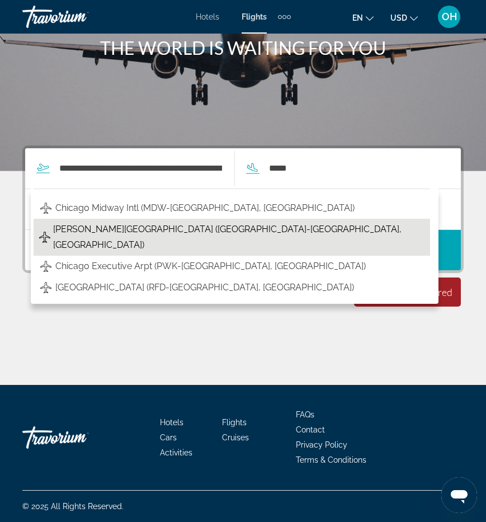
click at [77, 237] on span "[PERSON_NAME][GEOGRAPHIC_DATA] ([GEOGRAPHIC_DATA]-[GEOGRAPHIC_DATA], [GEOGRAPHI…" at bounding box center [238, 236] width 371 height 31
type input "**********"
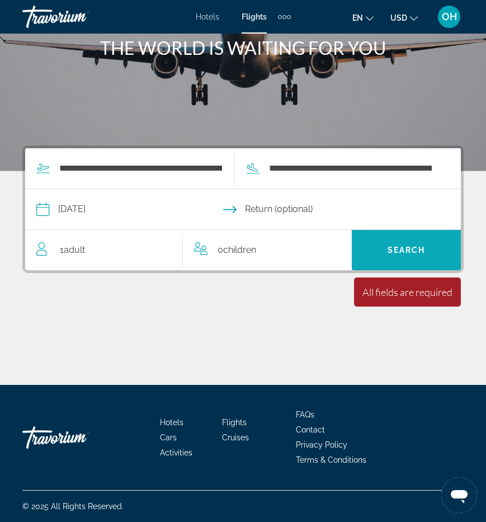
click at [388, 256] on span "Search" at bounding box center [406, 250] width 109 height 27
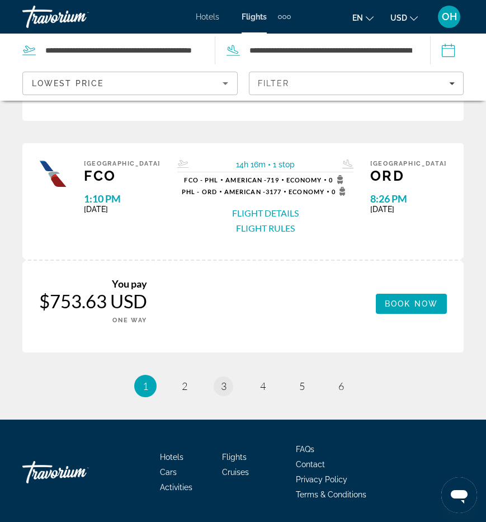
scroll to position [1210, 0]
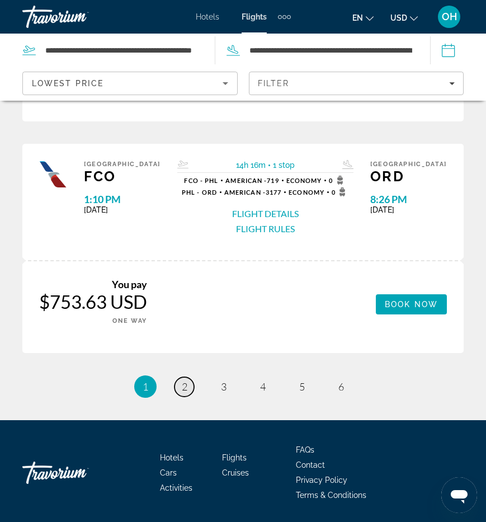
click at [186, 380] on span "2" at bounding box center [185, 386] width 6 height 12
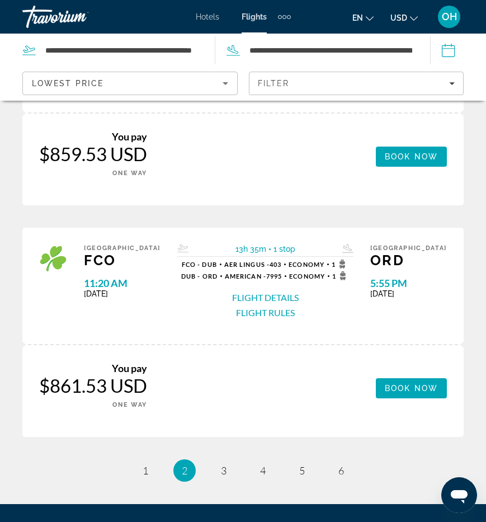
scroll to position [1123, 0]
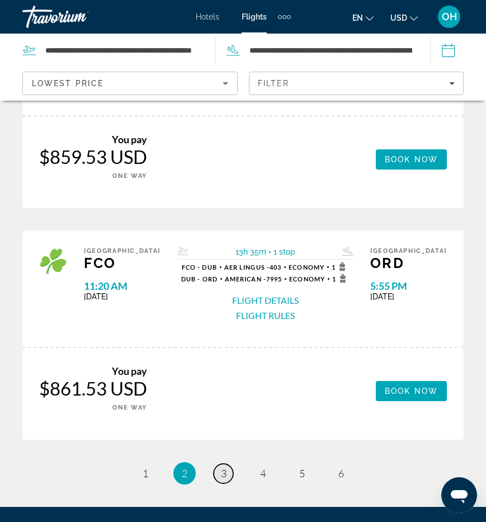
click at [218, 464] on link "page 3" at bounding box center [224, 474] width 20 height 20
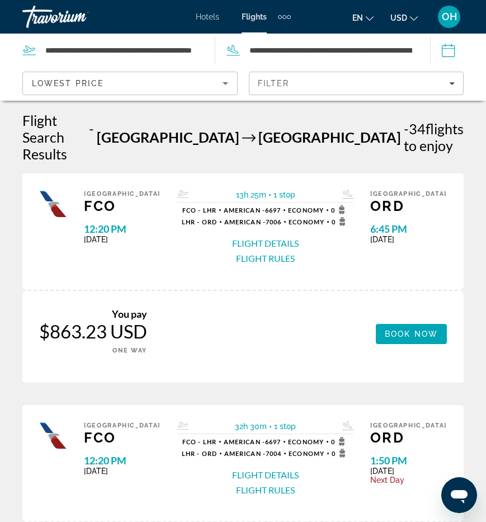
click at [230, 190] on div "13h 25m 1 stop" at bounding box center [265, 196] width 176 height 12
click at [285, 205] on div "FCO - LHR American - 6697 Economy 0" at bounding box center [265, 209] width 167 height 9
click at [370, 190] on div "13h 25m 1 stop 1 stop FCO - LHR American - 6697 Economy 0 LHR - ORD American - …" at bounding box center [265, 231] width 210 height 83
click at [287, 237] on button "Flight Details" at bounding box center [265, 243] width 67 height 12
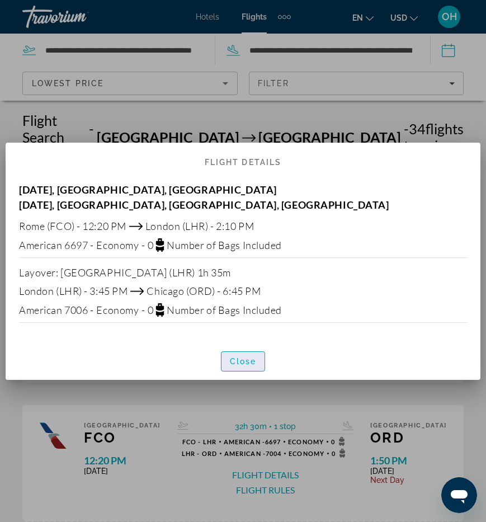
click at [233, 361] on span "Close" at bounding box center [243, 361] width 27 height 9
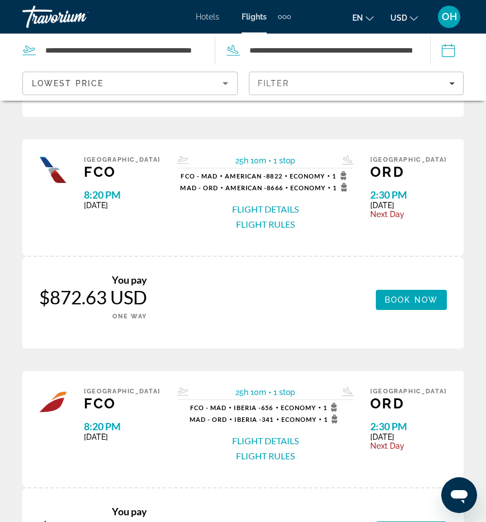
scroll to position [511, 0]
